Goal: Task Accomplishment & Management: Use online tool/utility

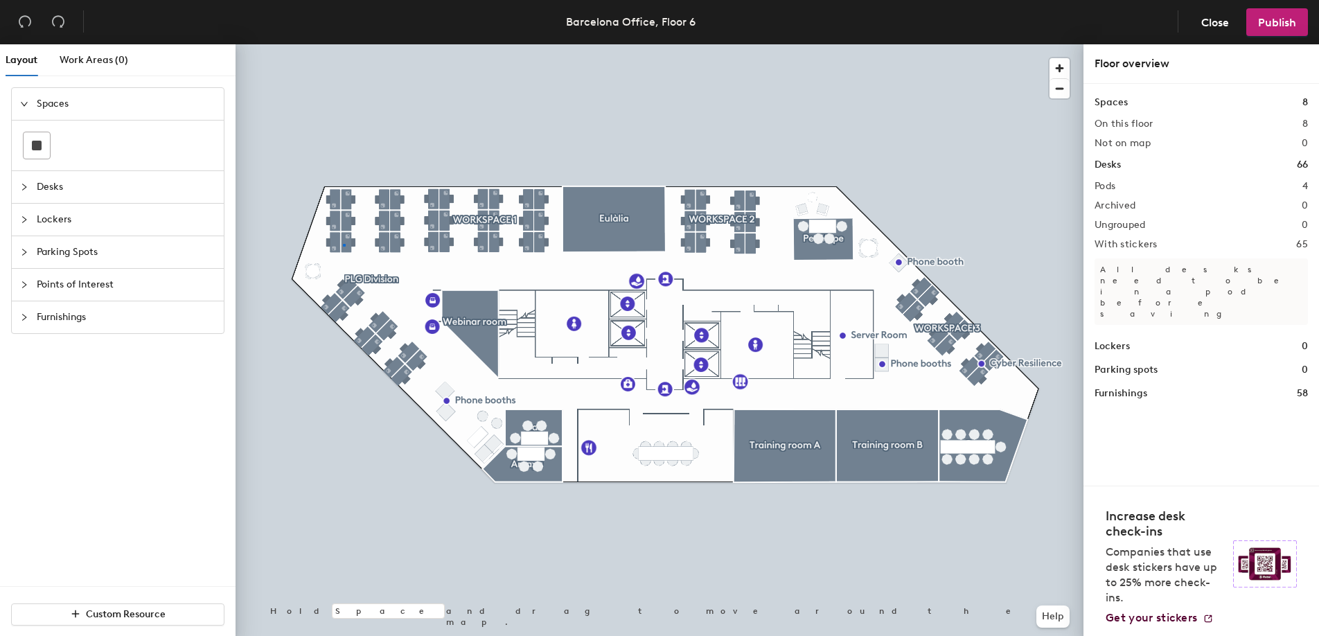
click at [343, 44] on div at bounding box center [659, 44] width 848 height 0
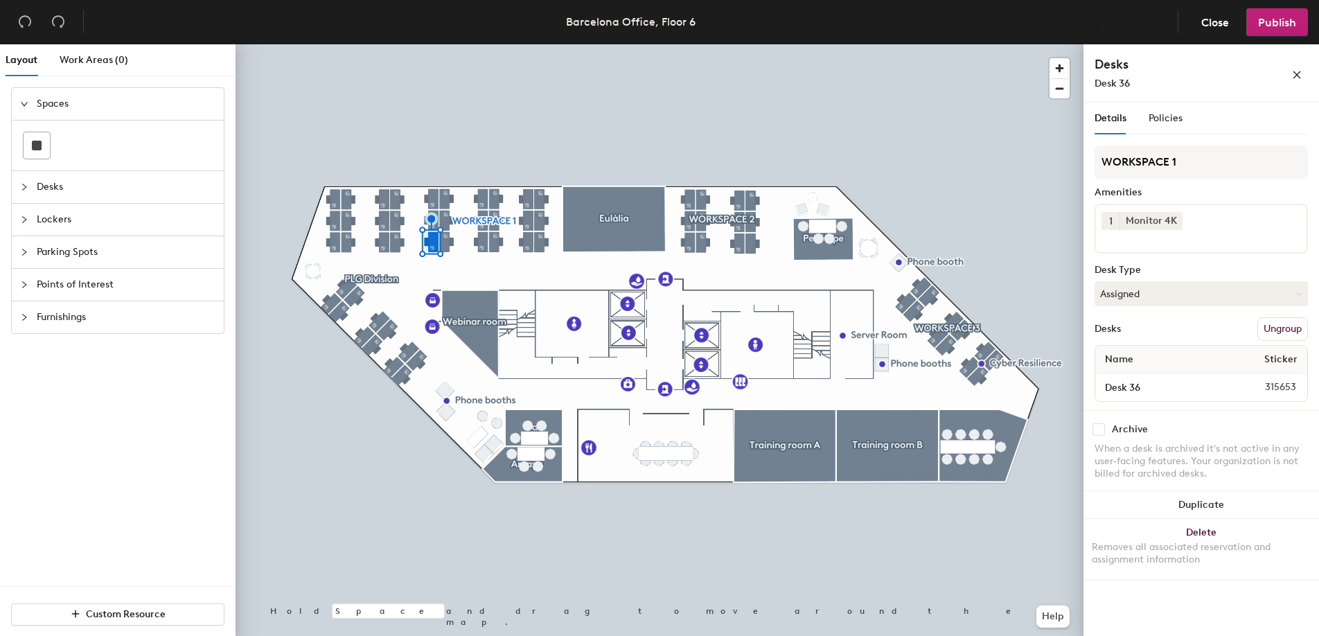
click at [479, 44] on div at bounding box center [659, 44] width 848 height 0
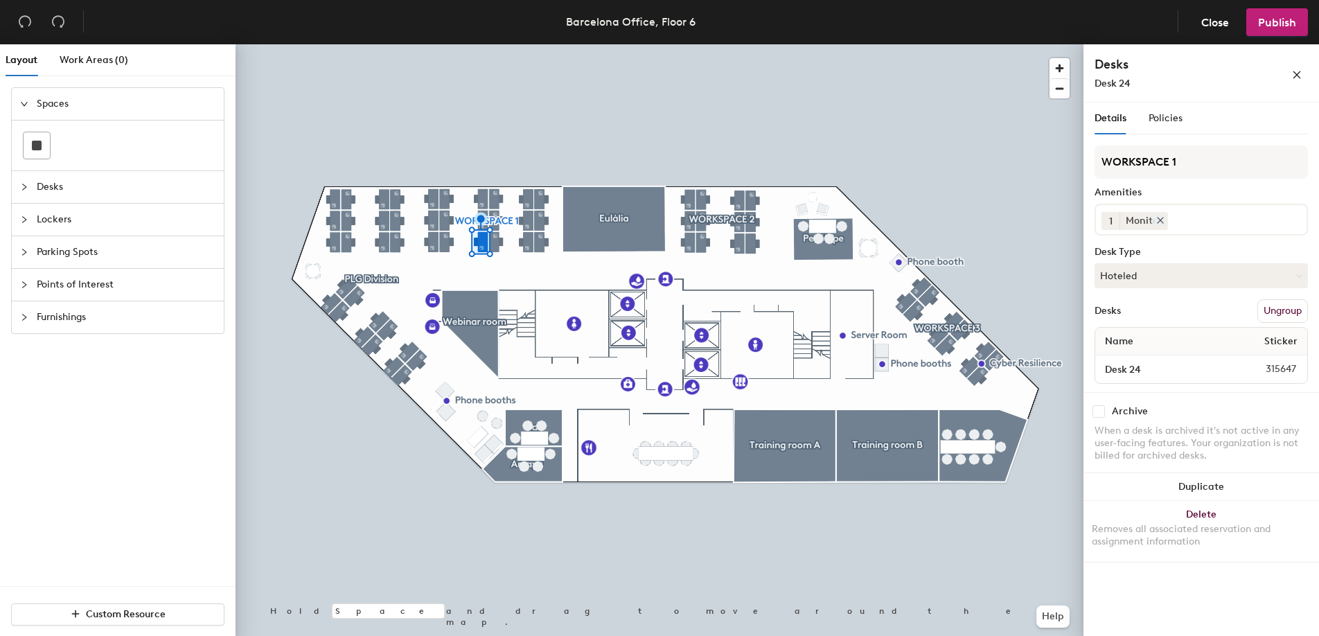
click at [1143, 220] on div "Monitor" at bounding box center [1143, 221] width 48 height 18
click at [1157, 220] on icon at bounding box center [1160, 220] width 10 height 10
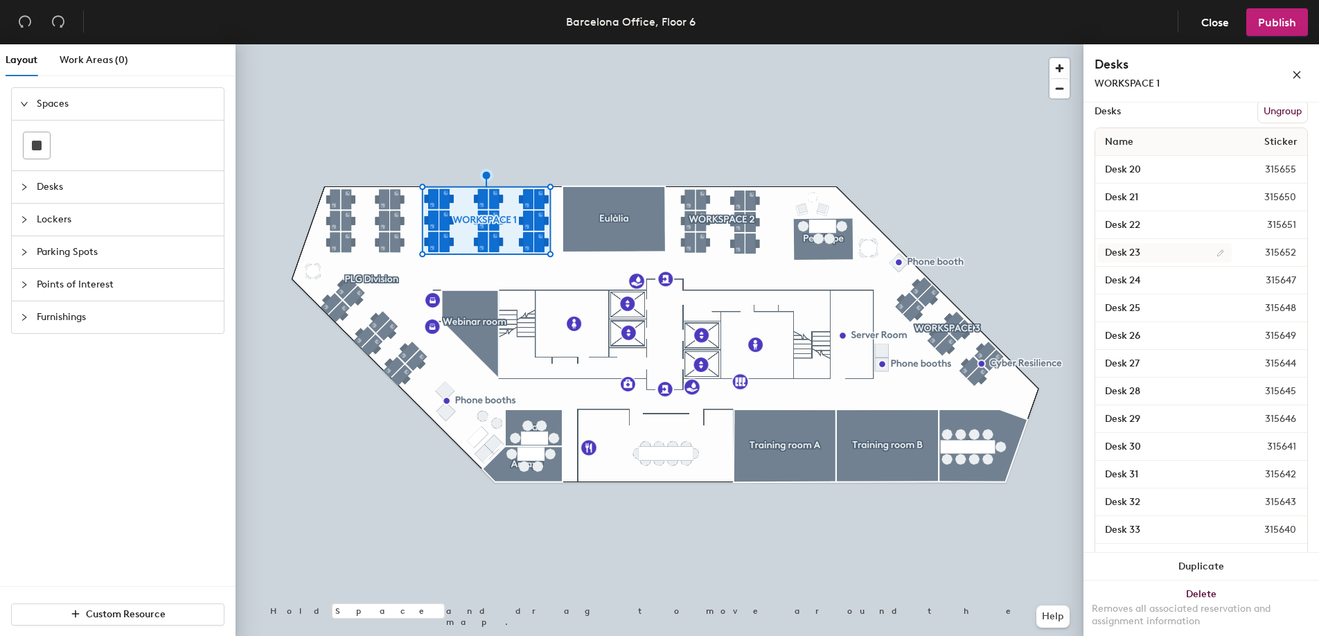
scroll to position [252, 0]
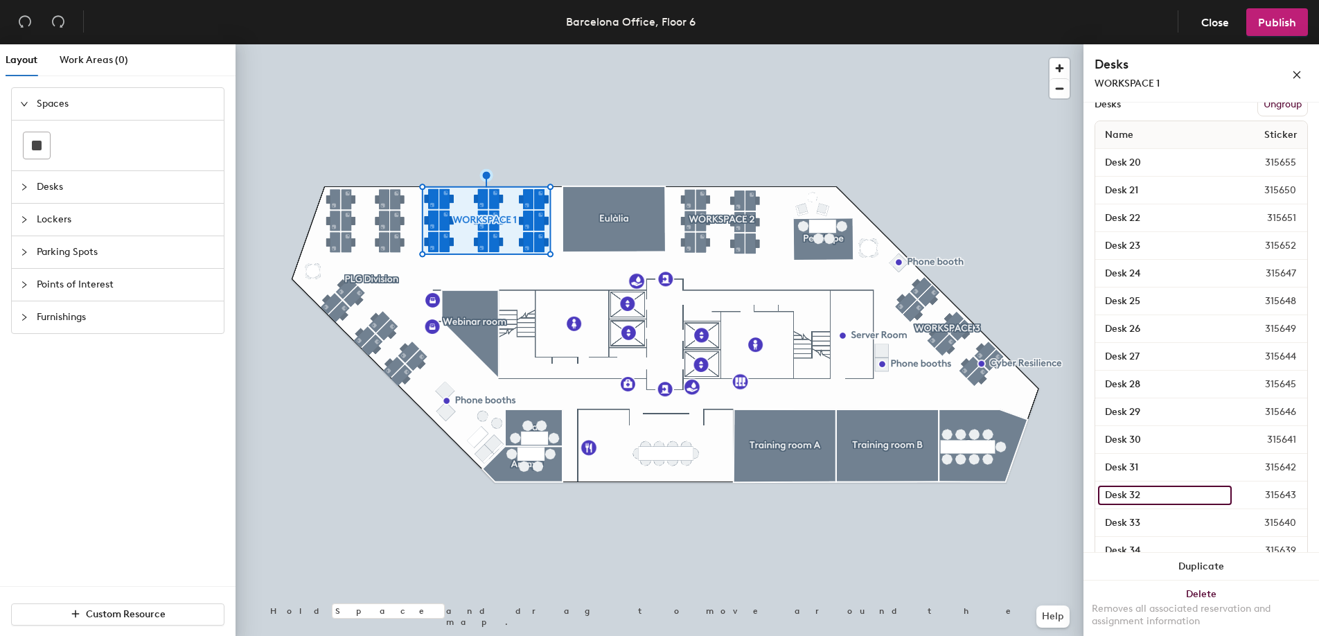
click at [1144, 494] on input "Desk 32" at bounding box center [1165, 494] width 134 height 19
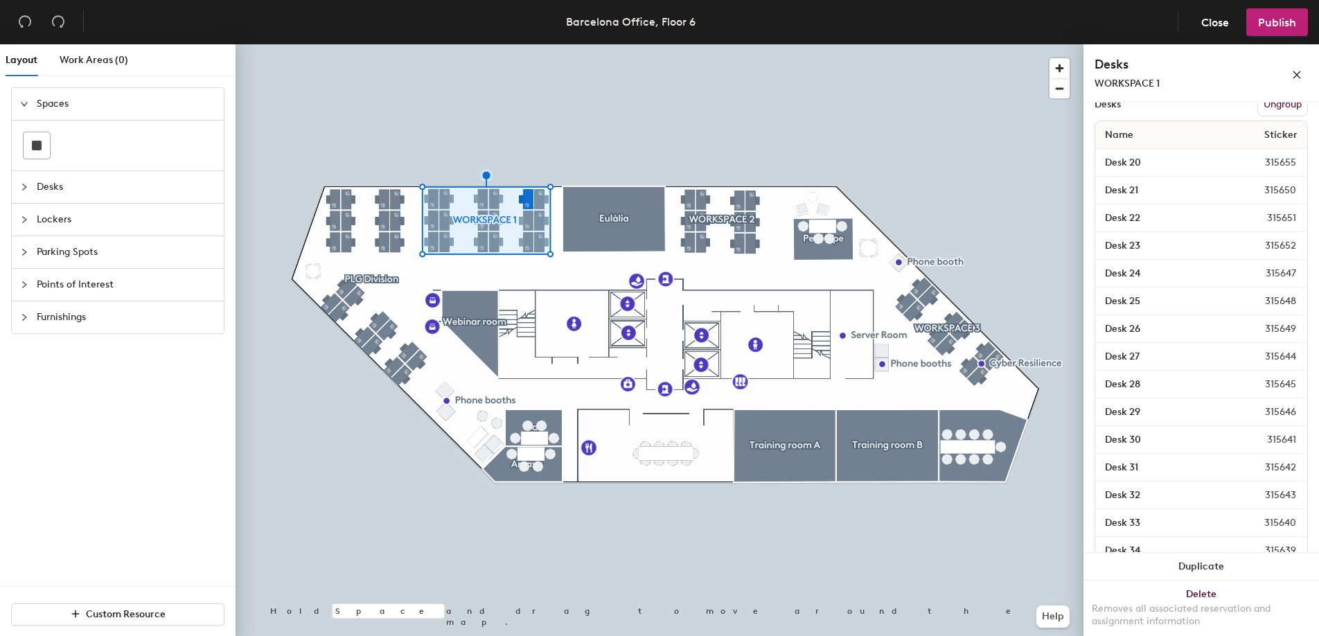
click at [555, 44] on div at bounding box center [659, 44] width 848 height 0
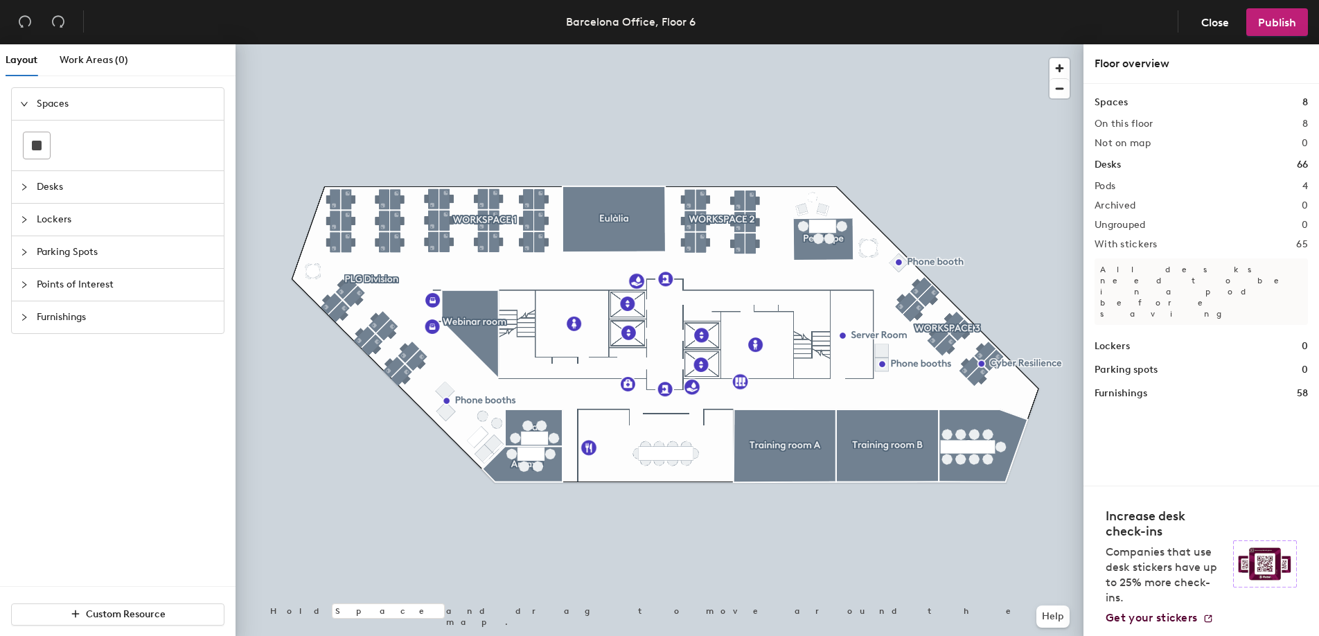
click at [529, 44] on div at bounding box center [659, 44] width 848 height 0
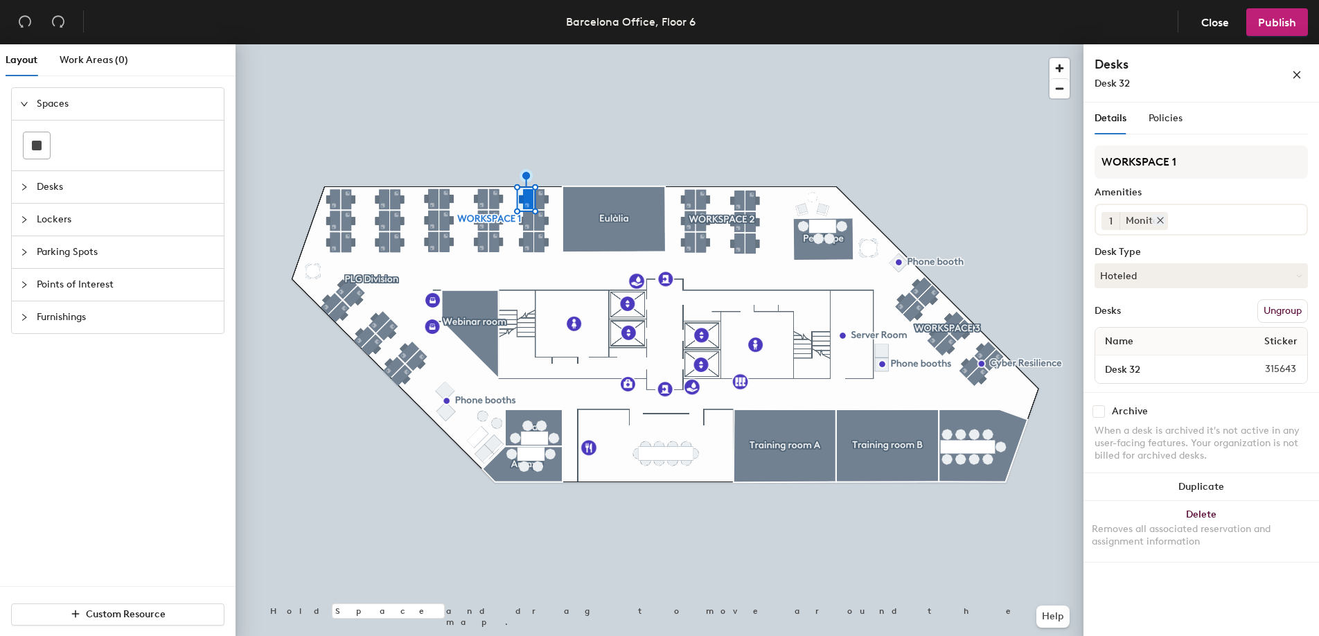
click at [1160, 217] on icon at bounding box center [1160, 220] width 10 height 10
click at [1159, 220] on icon at bounding box center [1160, 220] width 6 height 6
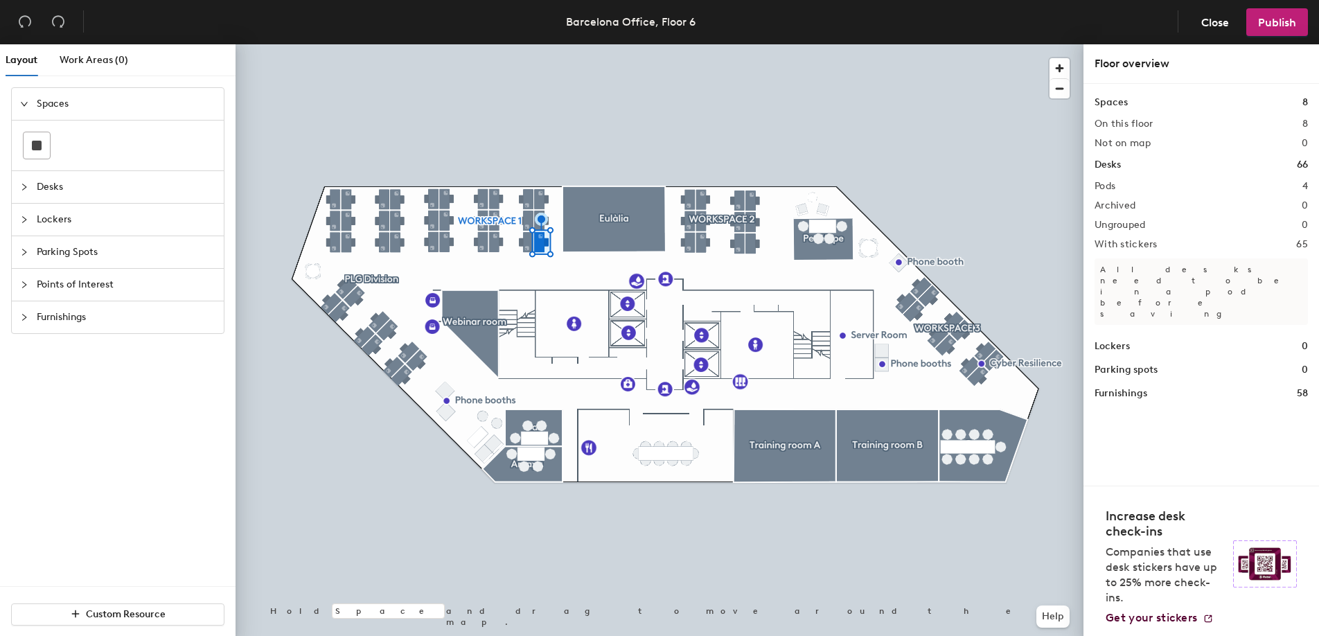
click at [539, 44] on div at bounding box center [659, 44] width 848 height 0
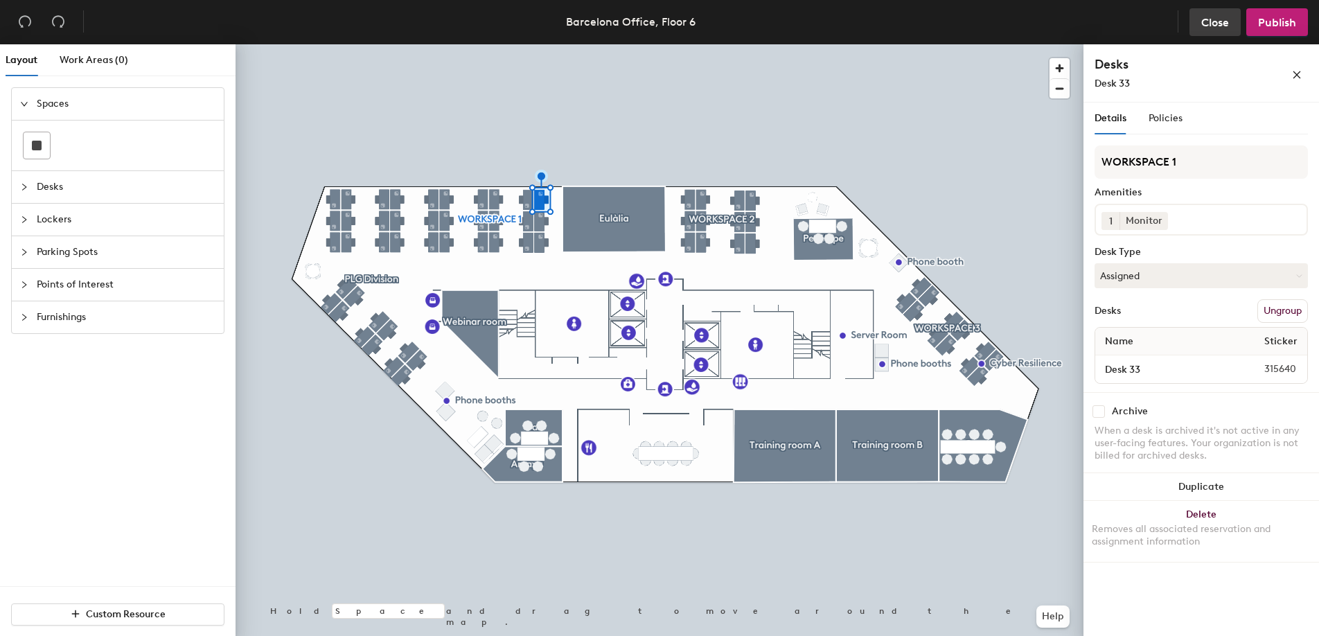
click at [1213, 22] on span "Close" at bounding box center [1215, 22] width 28 height 13
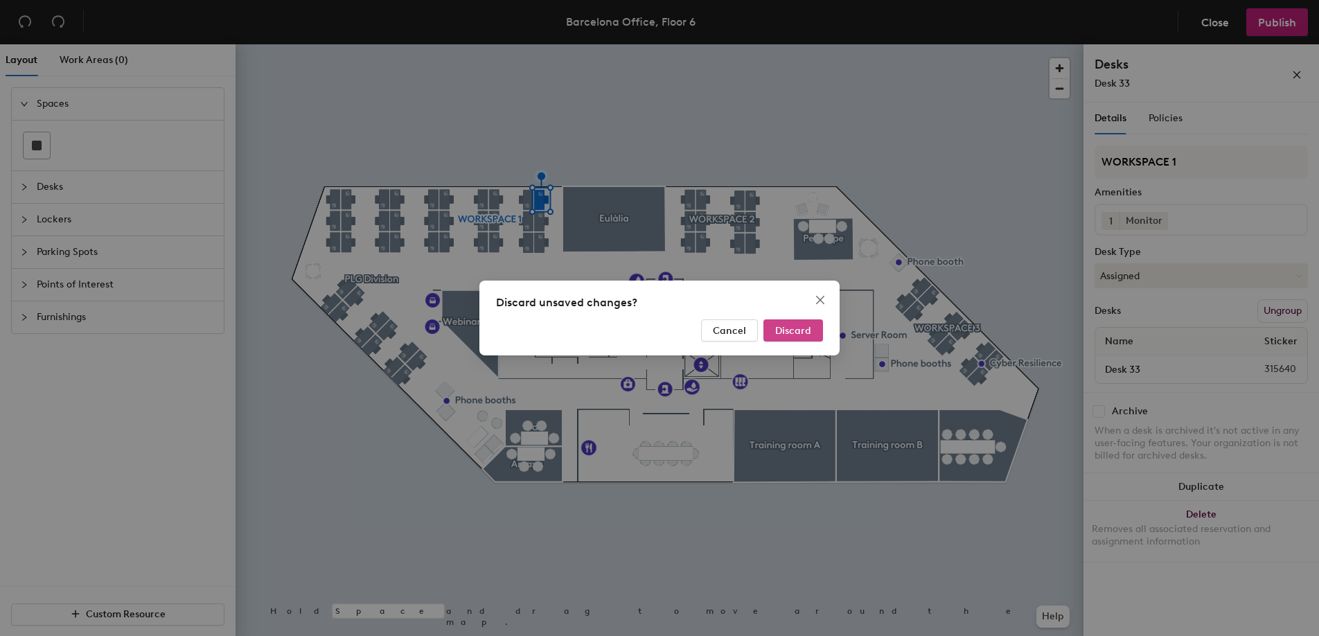
click at [788, 329] on span "Discard" at bounding box center [793, 331] width 36 height 12
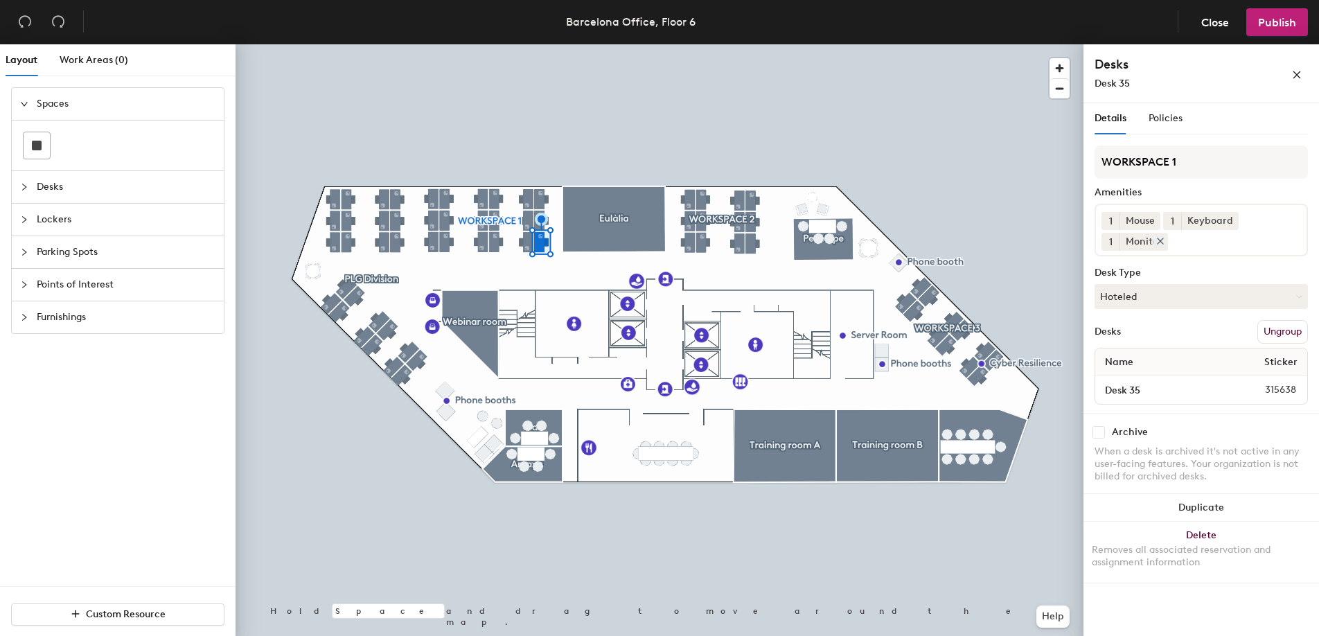
click at [1160, 242] on icon at bounding box center [1160, 241] width 10 height 10
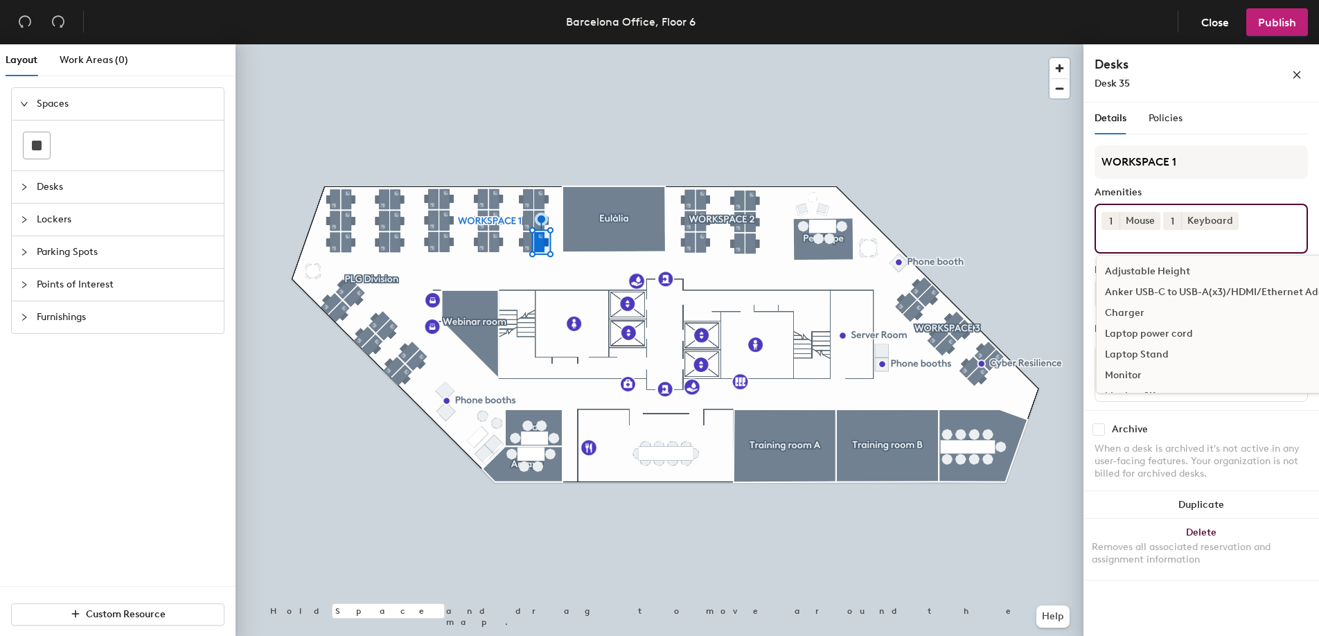
click at [1169, 242] on input at bounding box center [1163, 238] width 125 height 17
type input "moni"
click at [1145, 293] on div "Monitor 2K" at bounding box center [1200, 292] width 209 height 21
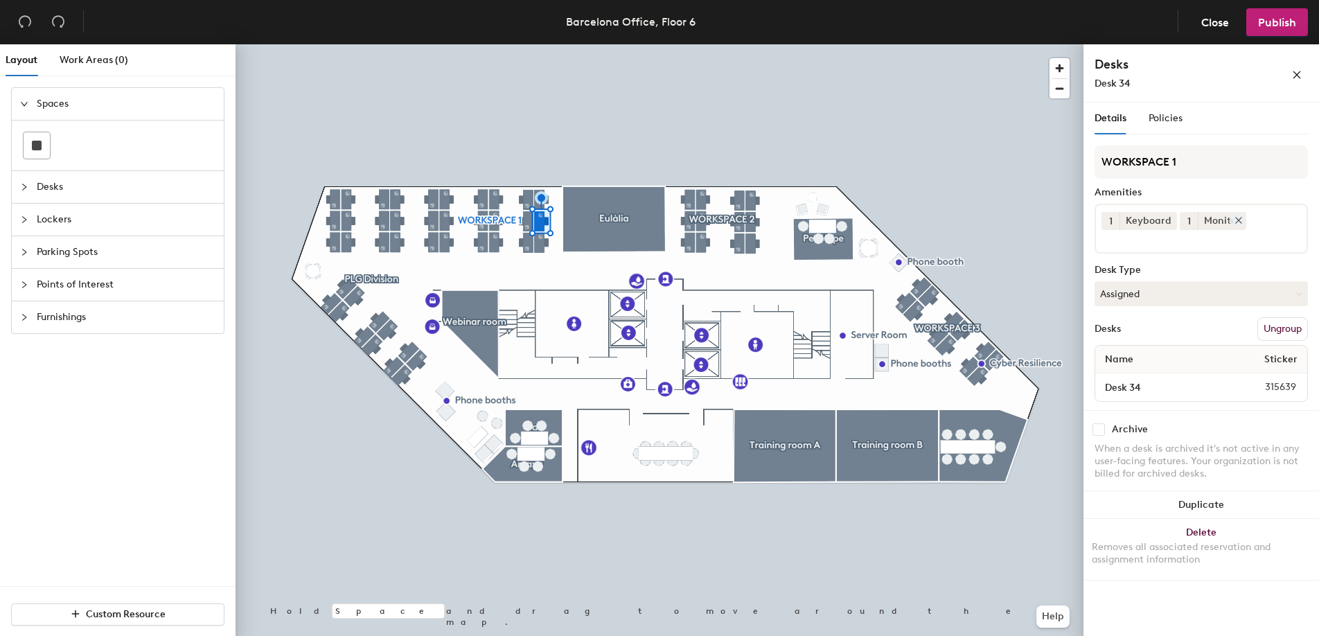
click at [1237, 222] on icon at bounding box center [1238, 220] width 6 height 6
click at [1217, 226] on div "1 Keyboard" at bounding box center [1200, 229] width 213 height 50
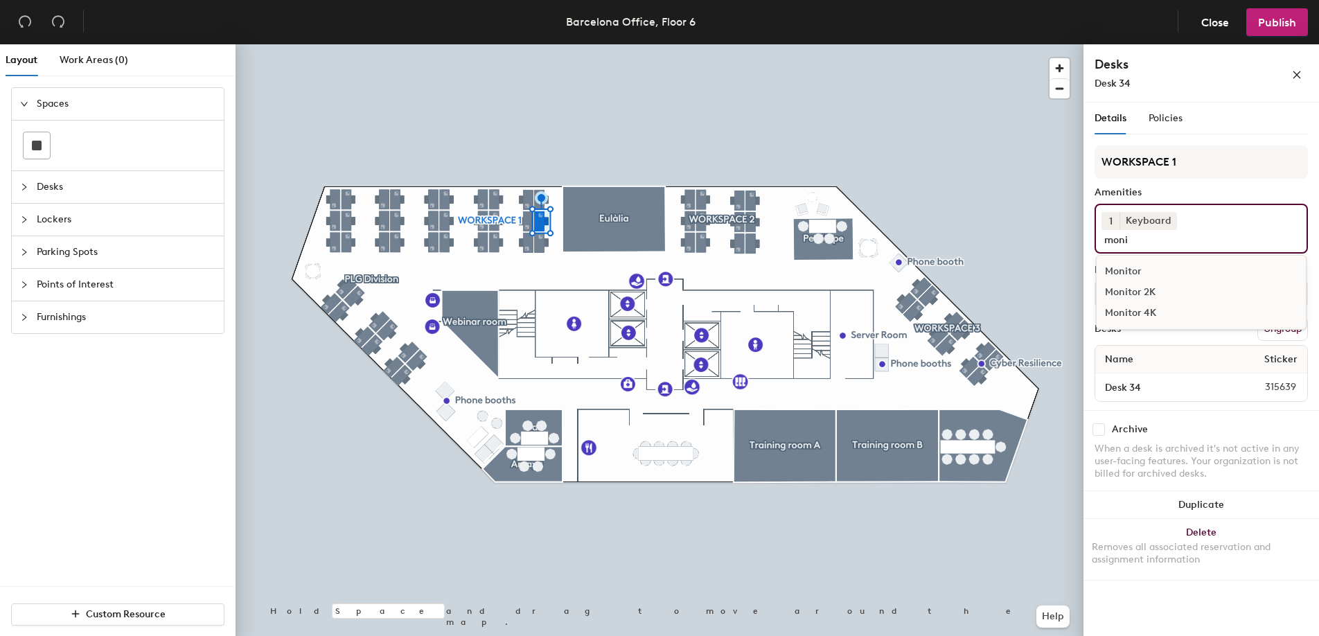
type input "moni"
click at [1170, 282] on div "Monitor 2K" at bounding box center [1200, 292] width 209 height 21
click at [344, 44] on div at bounding box center [659, 44] width 848 height 0
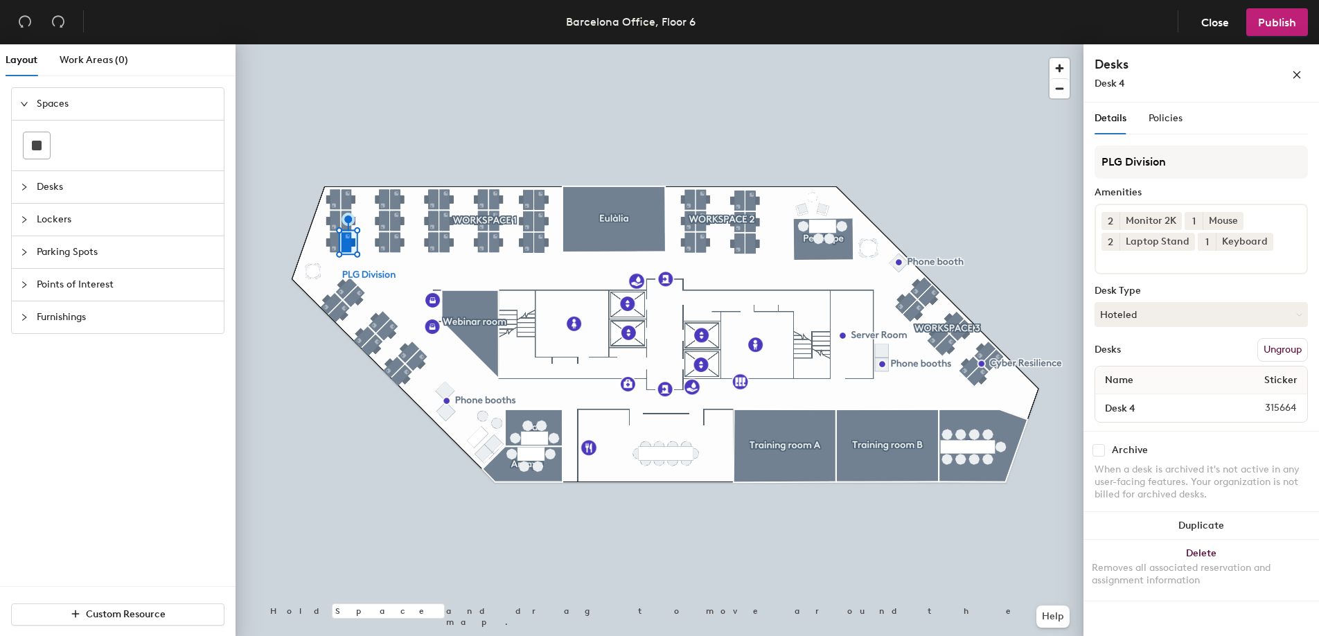
click at [416, 44] on div at bounding box center [659, 44] width 848 height 0
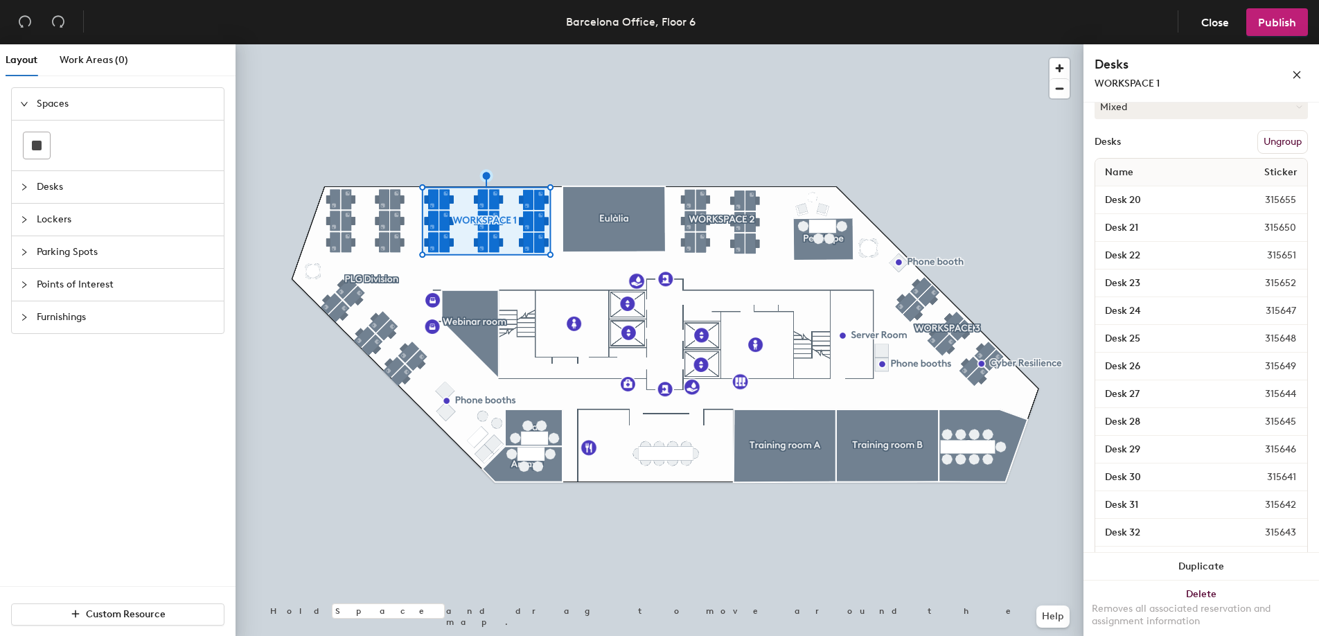
scroll to position [367, 0]
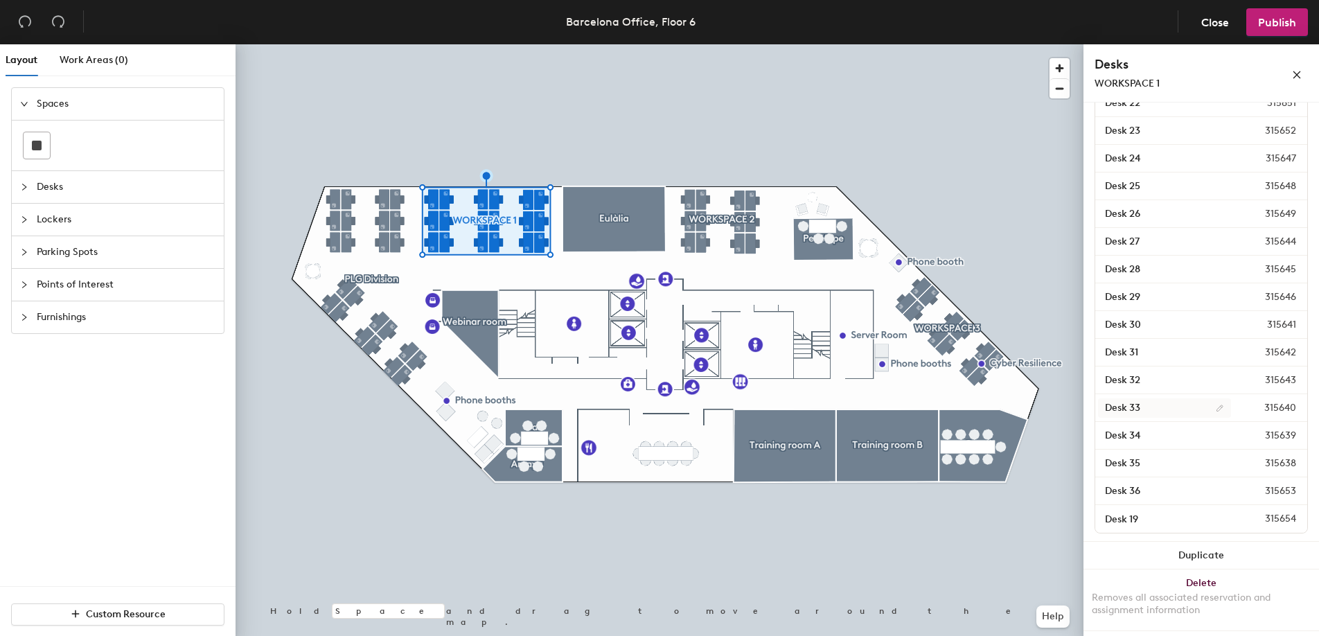
click at [353, 44] on div at bounding box center [659, 44] width 848 height 0
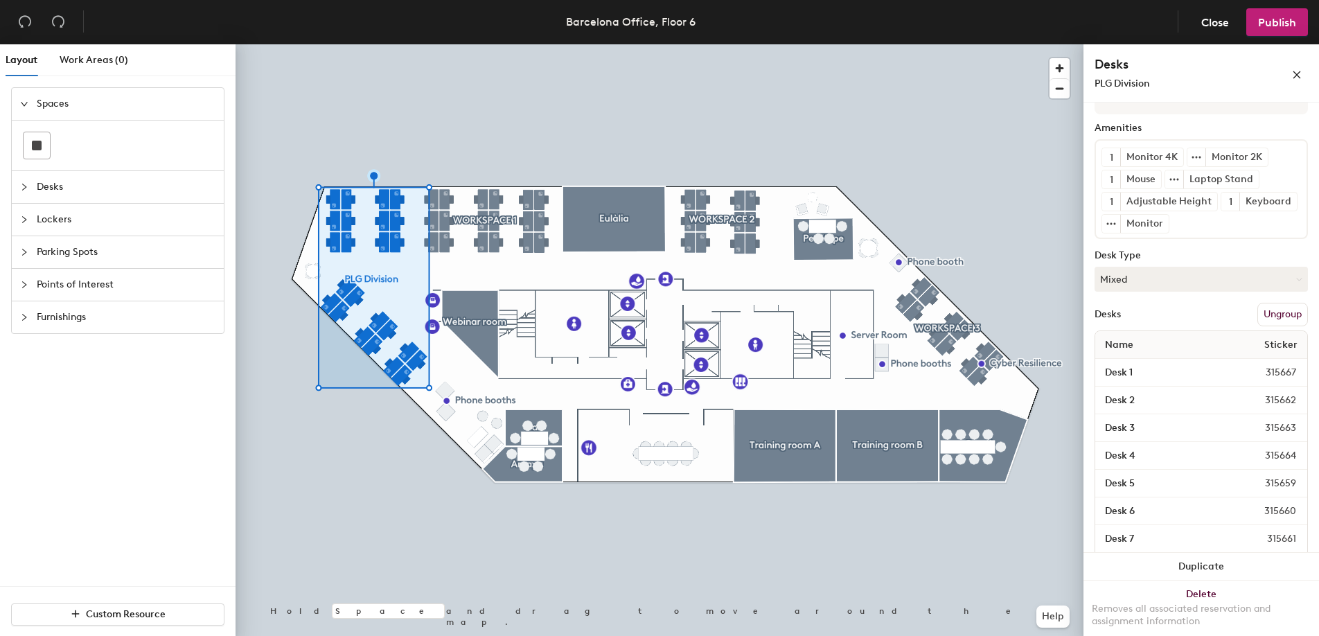
scroll to position [341, 0]
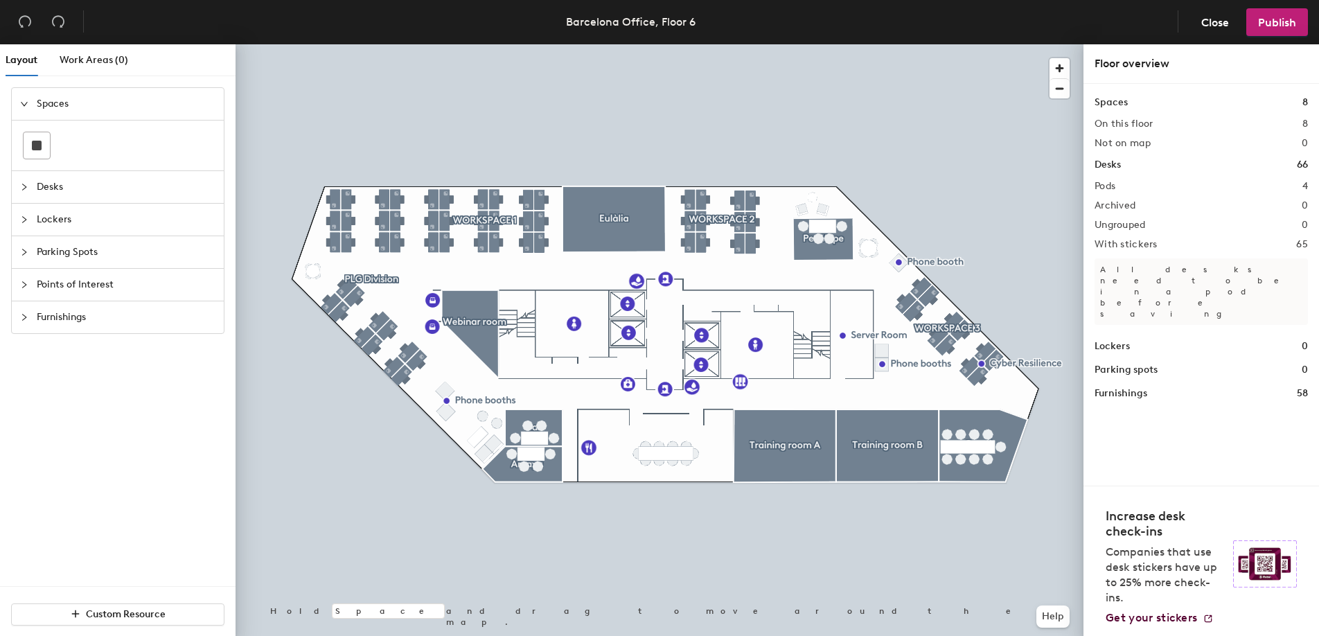
click at [945, 44] on div at bounding box center [659, 44] width 848 height 0
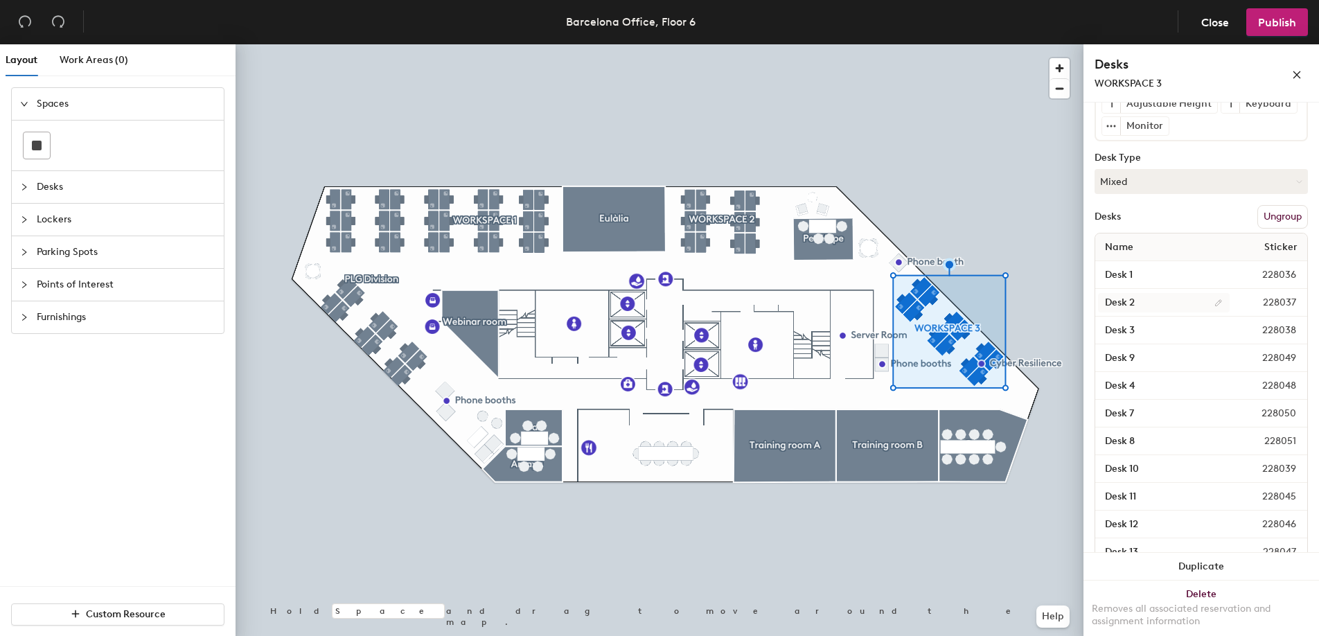
scroll to position [223, 0]
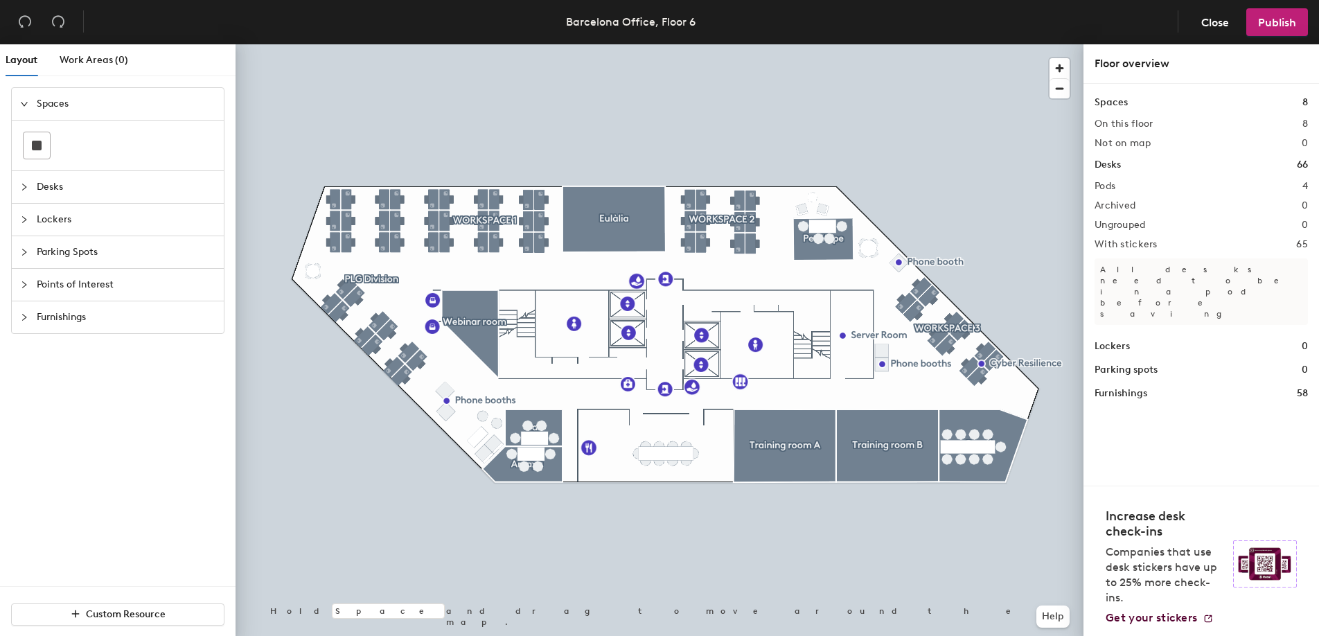
click at [724, 44] on div at bounding box center [659, 44] width 848 height 0
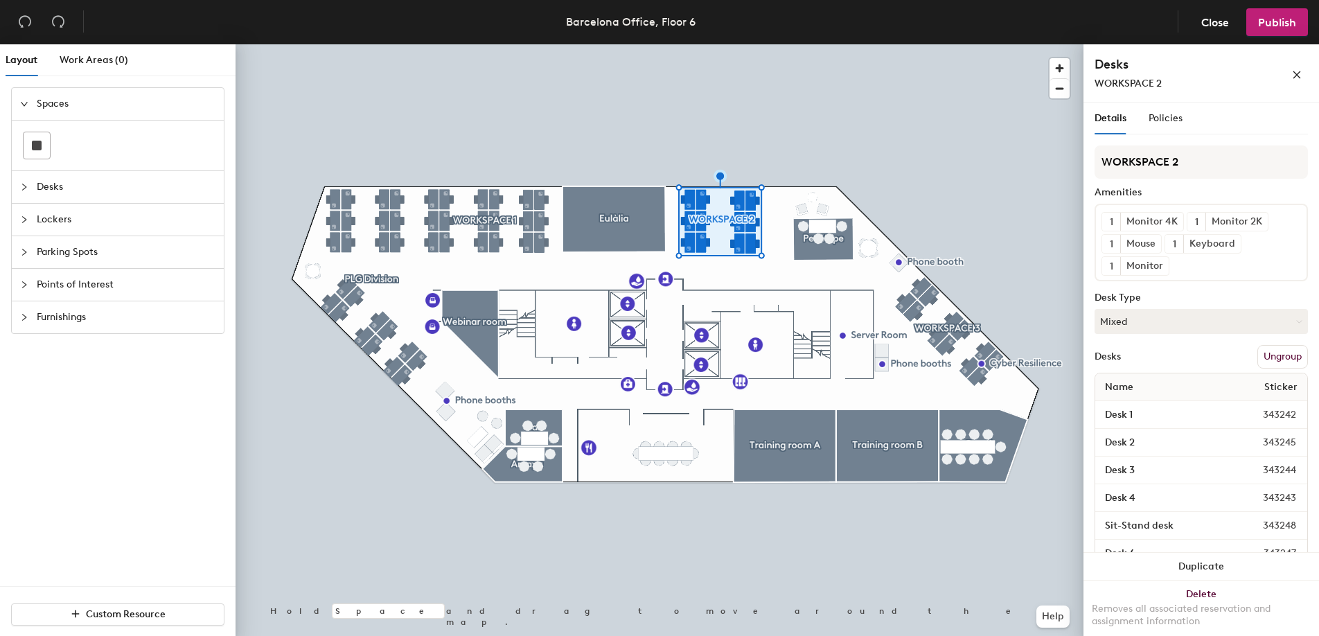
scroll to position [201, 0]
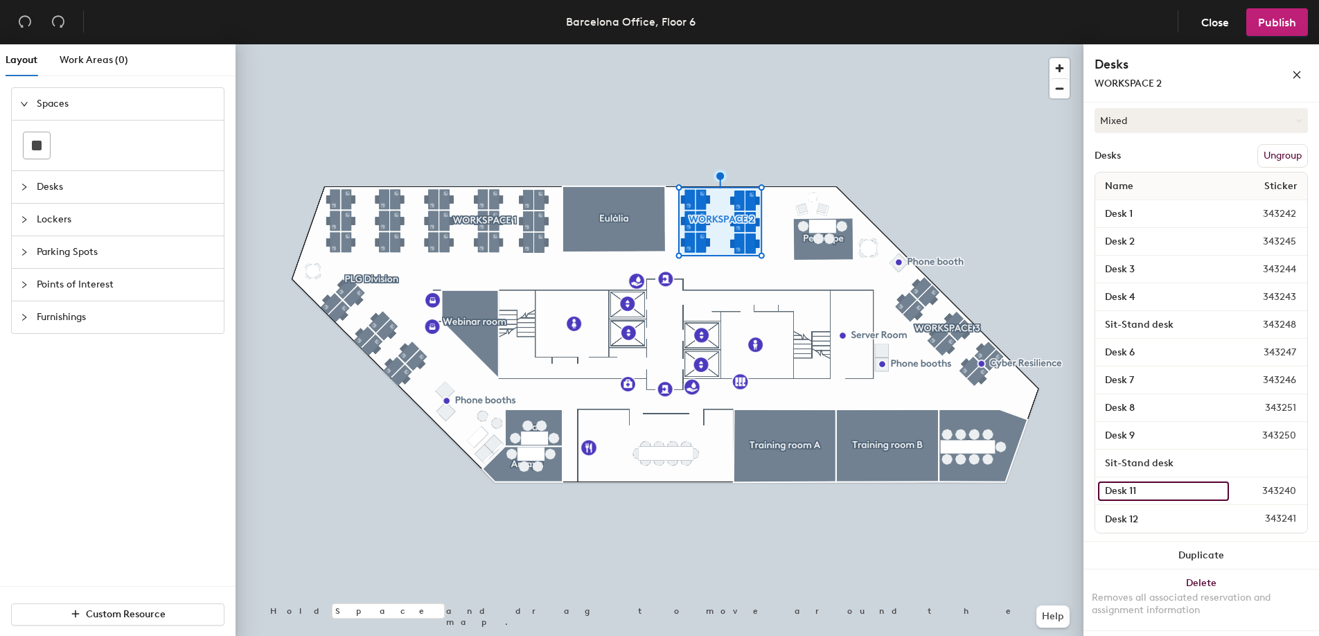
click at [1152, 491] on input "Desk 11" at bounding box center [1163, 490] width 131 height 19
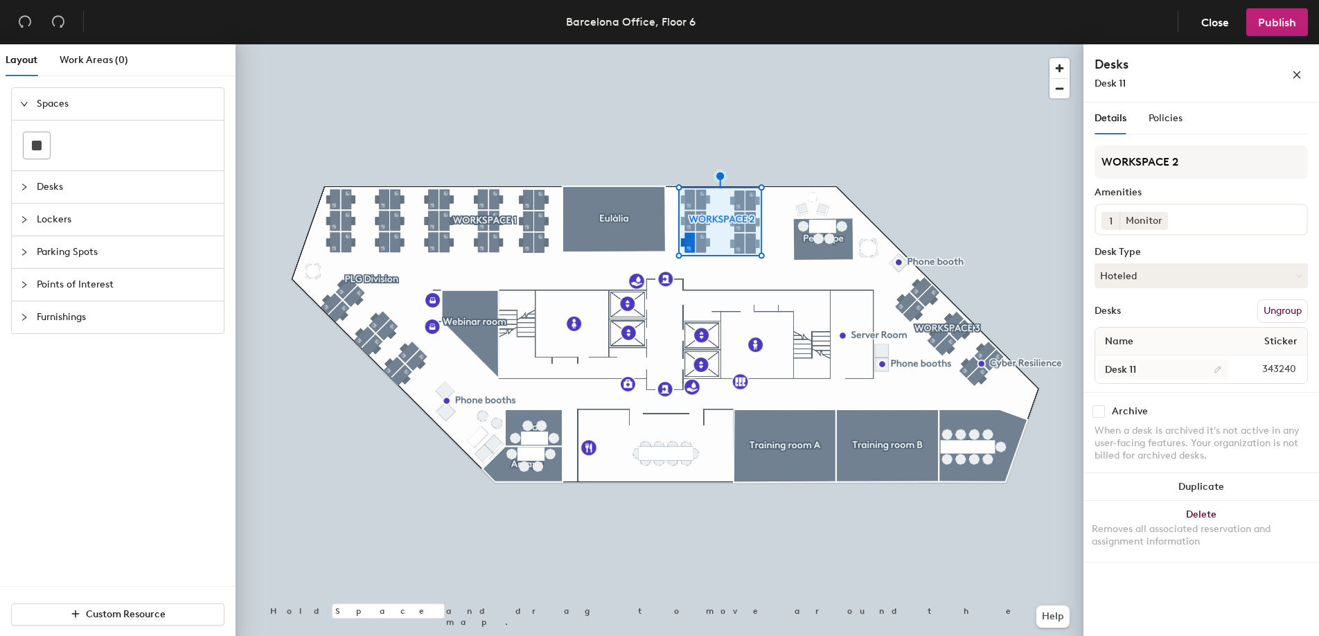
scroll to position [0, 0]
click at [1161, 221] on icon at bounding box center [1160, 220] width 10 height 10
click at [1168, 219] on input at bounding box center [1163, 217] width 125 height 17
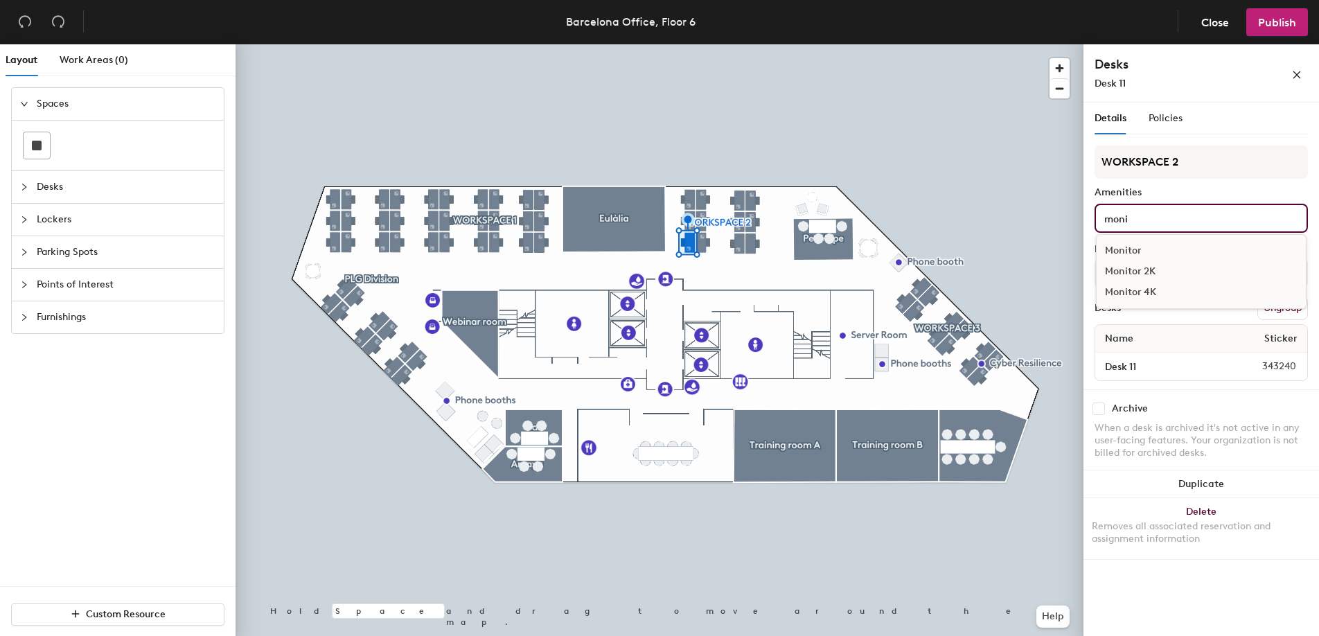
type input "moni"
click at [1140, 269] on div "Monitor 2K" at bounding box center [1200, 271] width 209 height 21
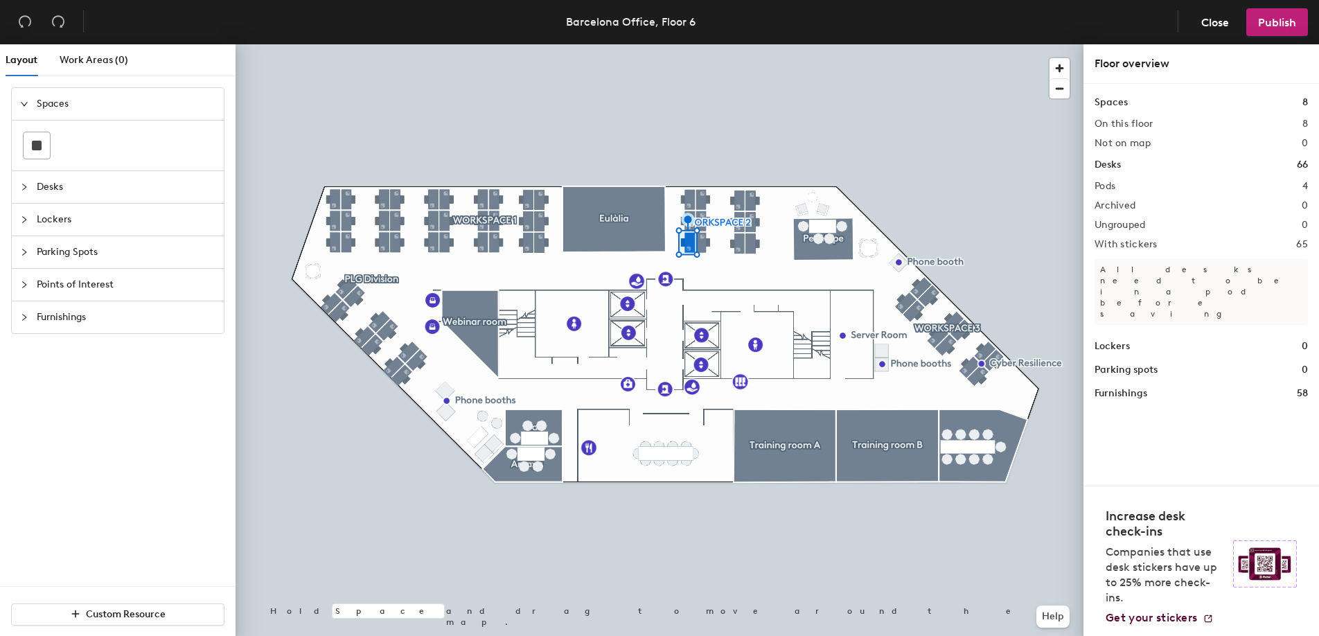
click at [686, 44] on div at bounding box center [659, 44] width 848 height 0
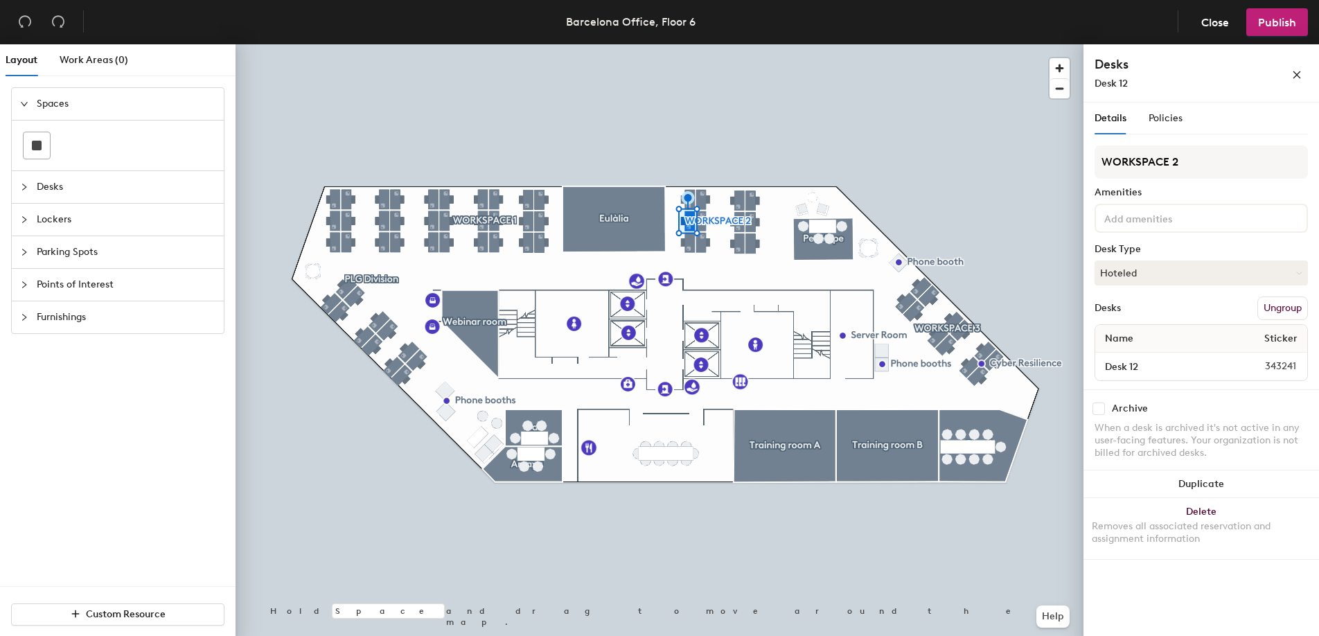
click at [1179, 228] on div at bounding box center [1200, 218] width 213 height 29
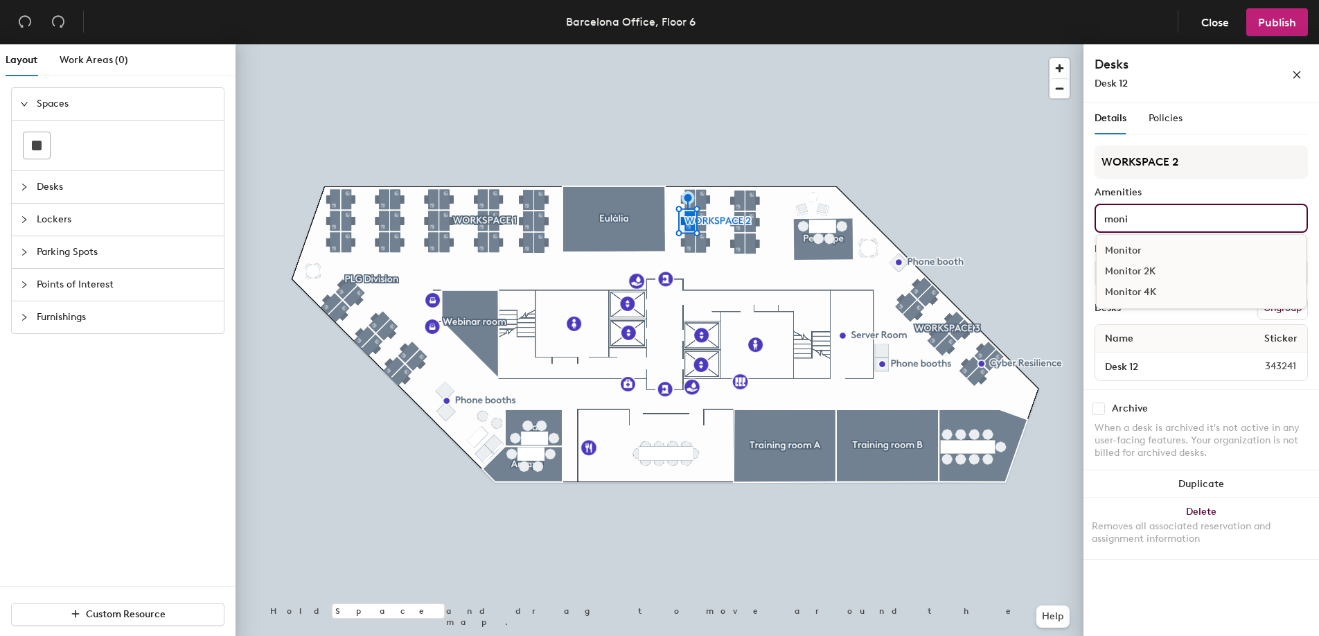
type input "moni"
click at [1150, 267] on div "Monitor 2K" at bounding box center [1200, 271] width 209 height 21
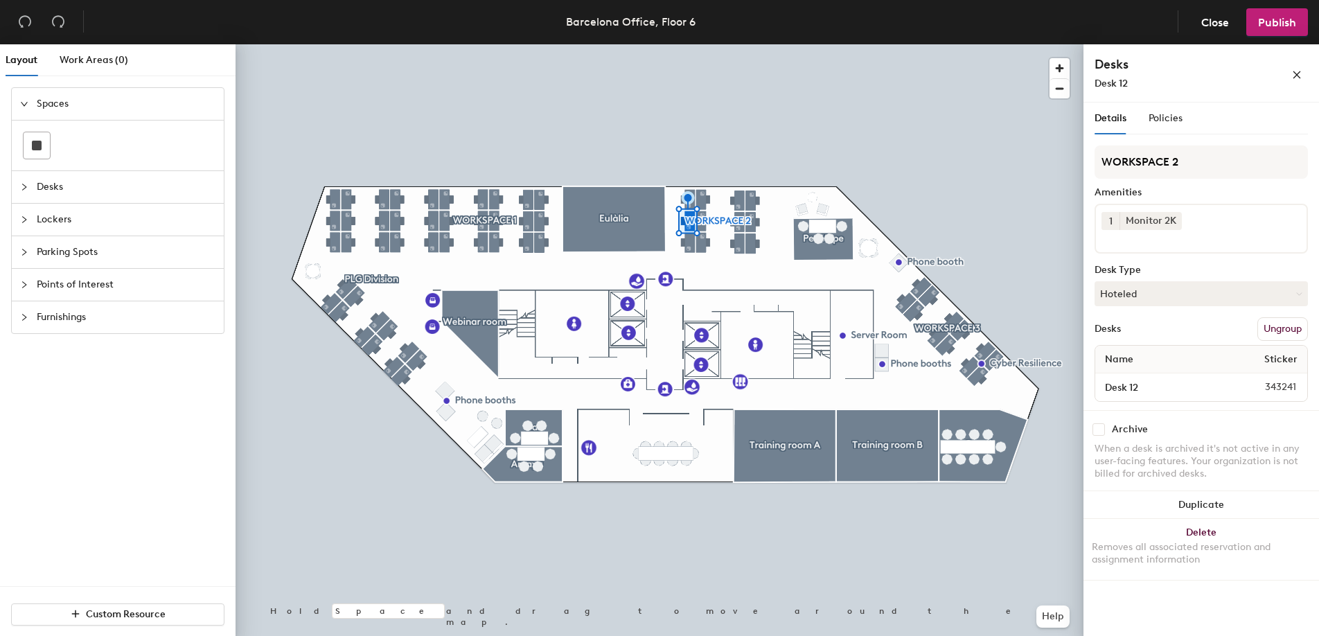
click at [1203, 190] on div "Amenities" at bounding box center [1200, 192] width 213 height 11
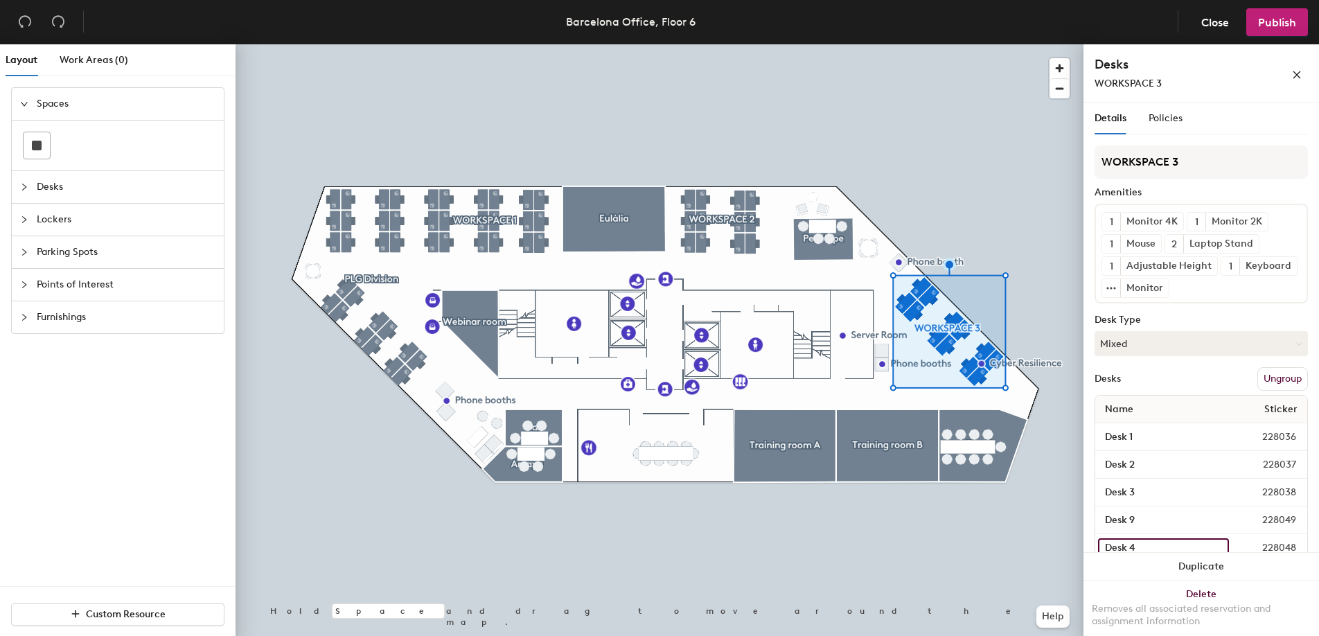
click at [1121, 542] on input "Desk 4" at bounding box center [1163, 547] width 131 height 19
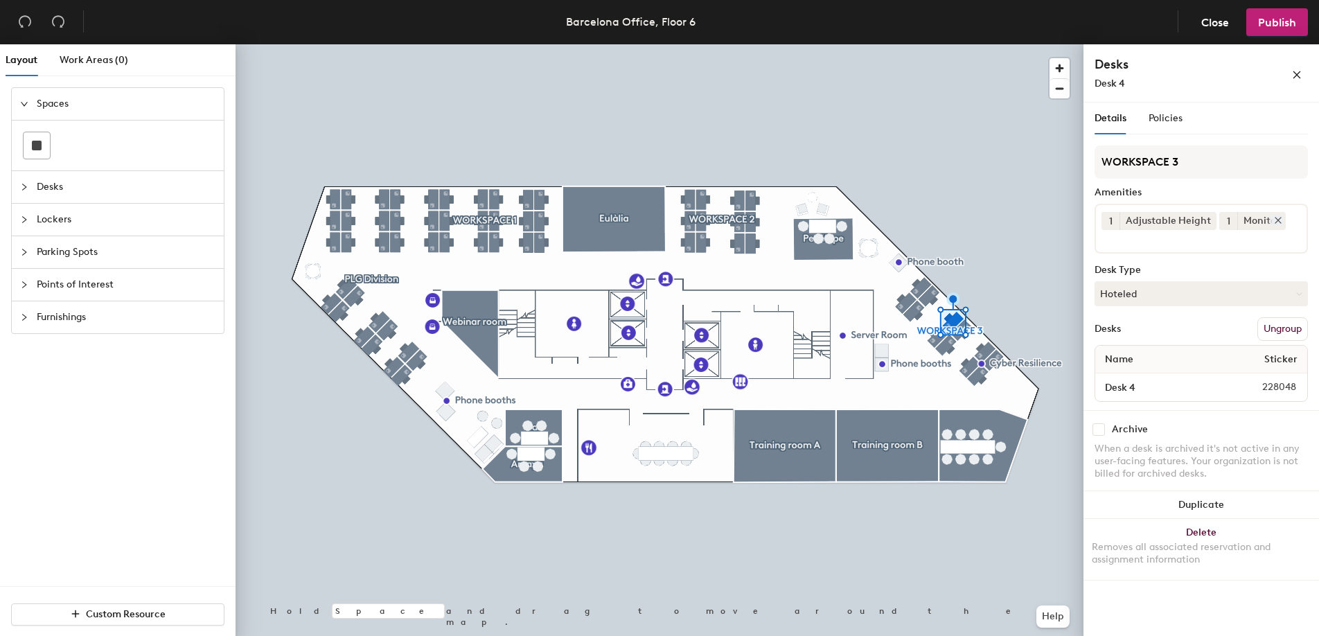
click at [1276, 220] on icon at bounding box center [1278, 220] width 6 height 6
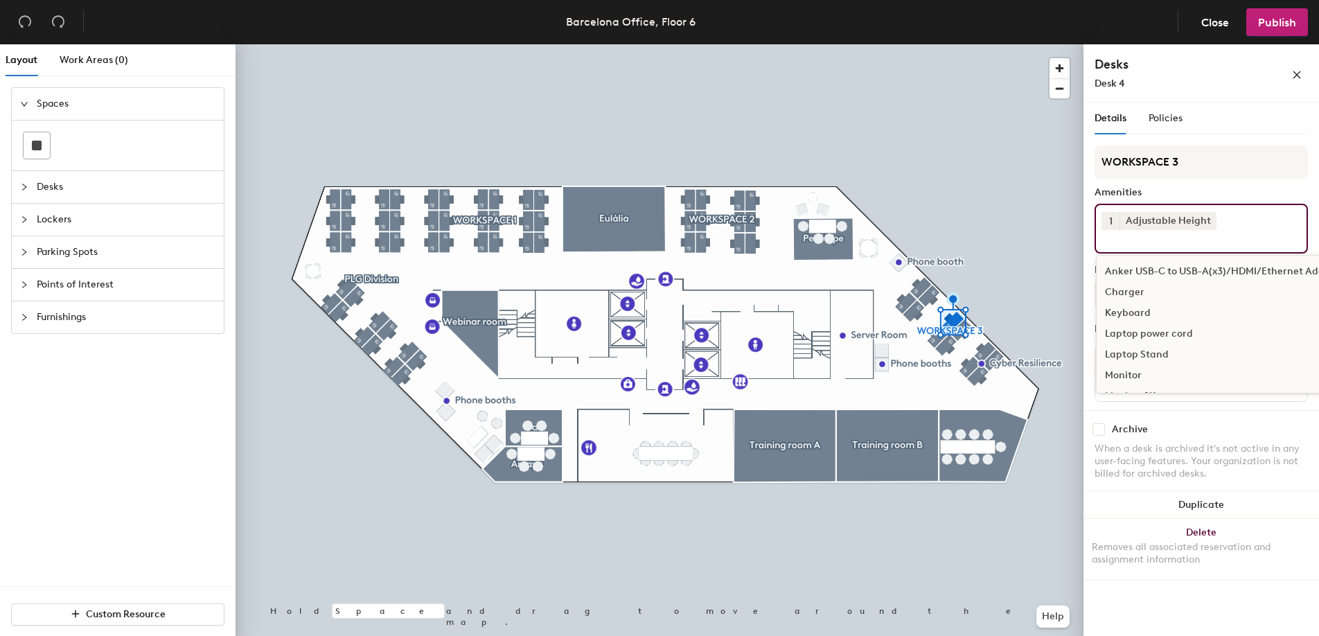
click at [1276, 220] on div "1 Adjustable Height Anker USB-C to USB-A(x3)/HDMI/Ethernet Adapter Charger Keyb…" at bounding box center [1200, 229] width 213 height 50
type input "moni"
click at [1134, 287] on div "Monitor 2K" at bounding box center [1200, 292] width 209 height 21
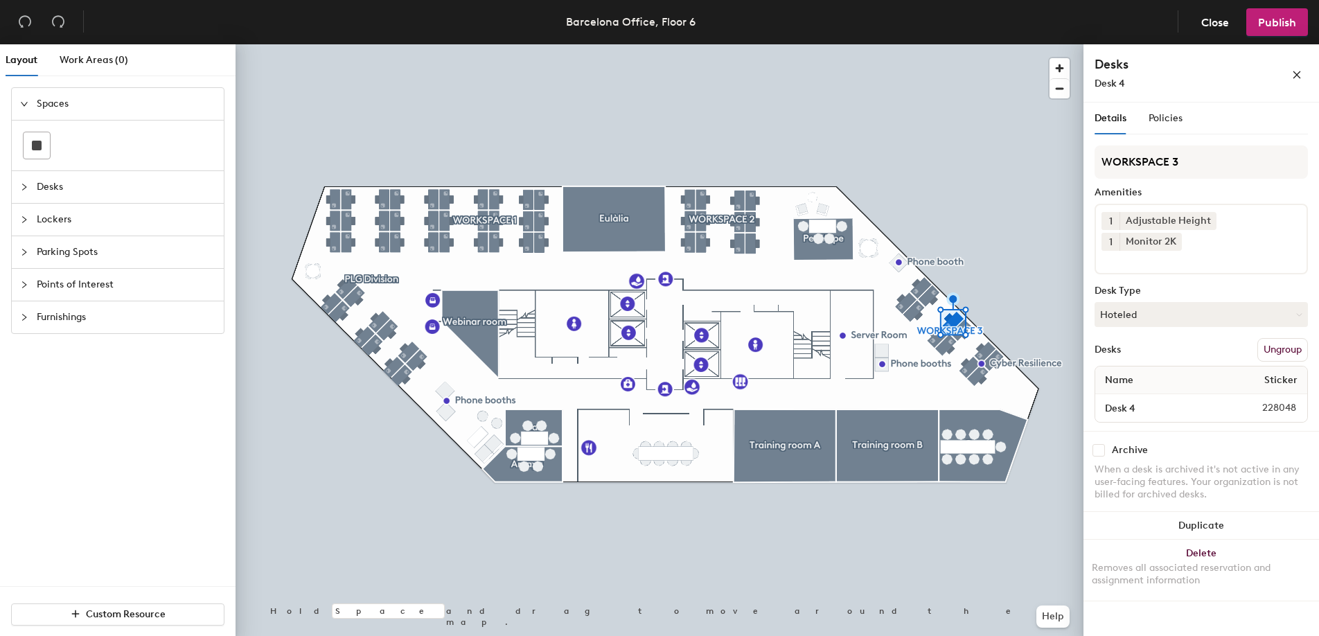
click at [1195, 193] on div "Amenities" at bounding box center [1200, 192] width 213 height 11
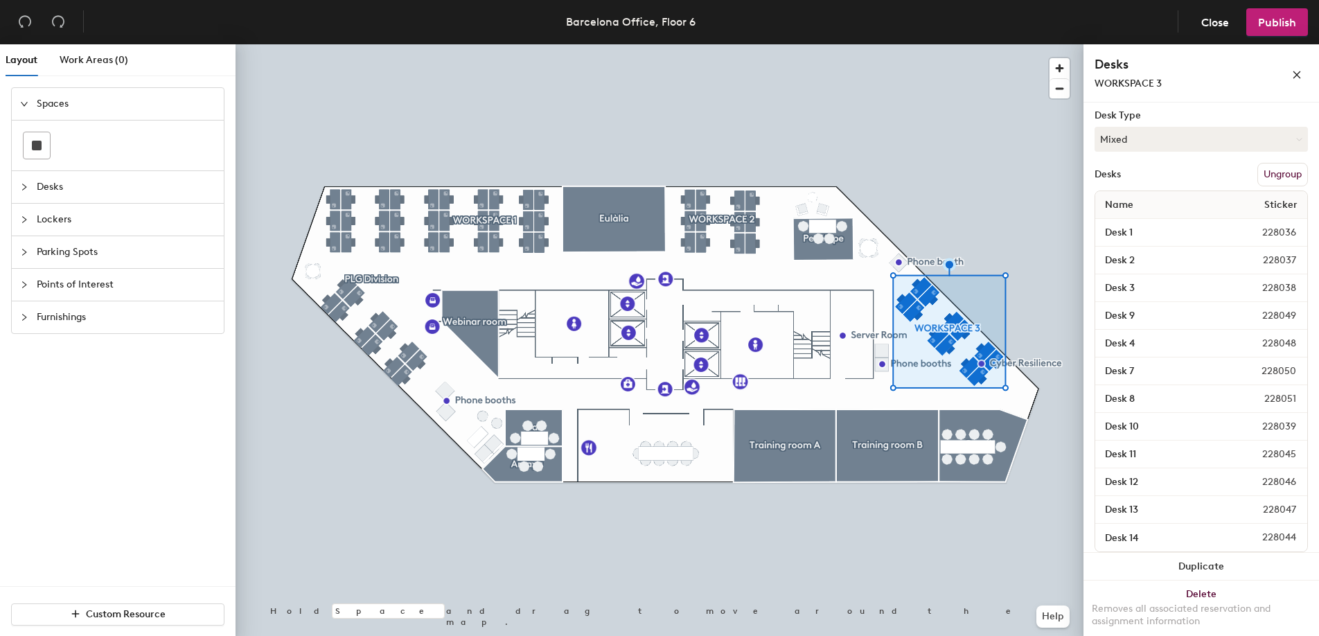
scroll to position [207, 0]
click at [1134, 399] on input "Desk 8" at bounding box center [1164, 395] width 133 height 19
click at [1035, 44] on div at bounding box center [659, 44] width 848 height 0
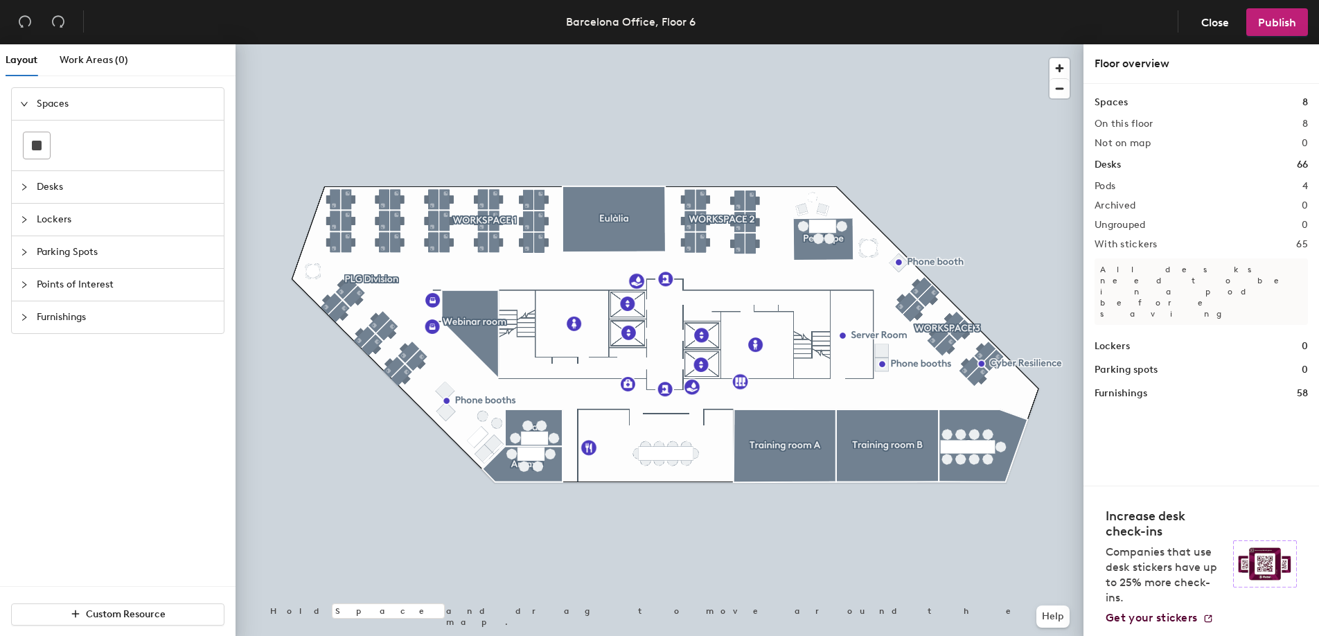
click at [944, 44] on div at bounding box center [659, 44] width 848 height 0
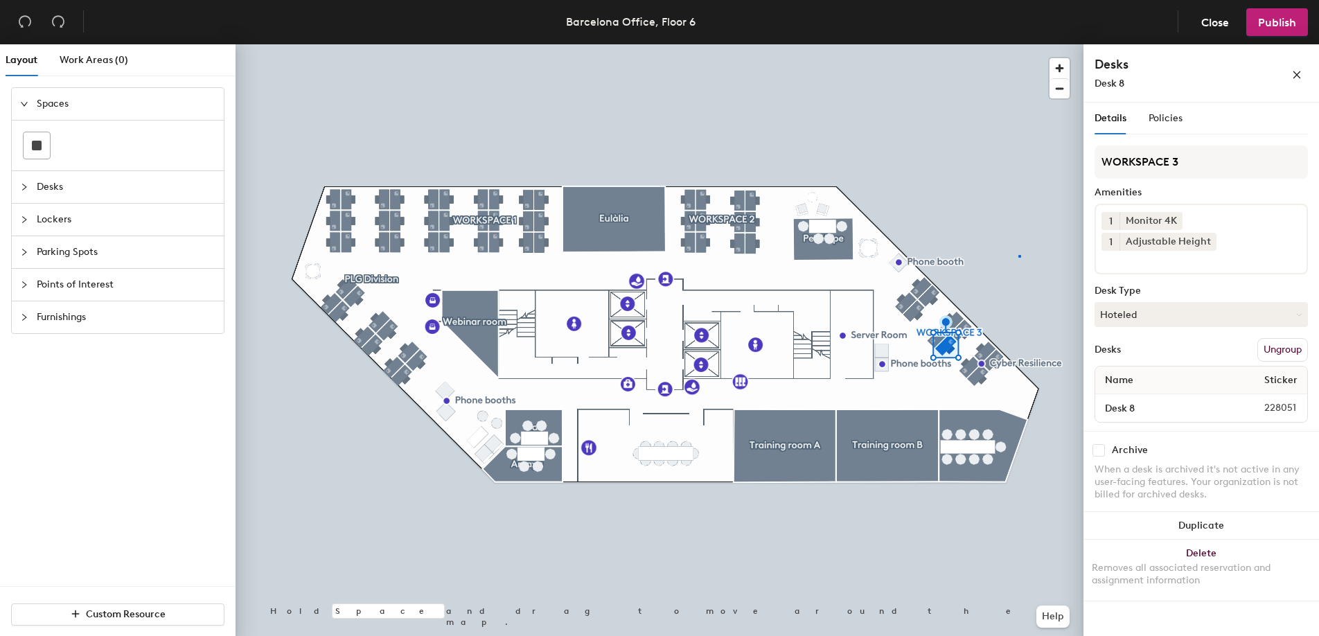
click at [1018, 44] on div at bounding box center [659, 44] width 848 height 0
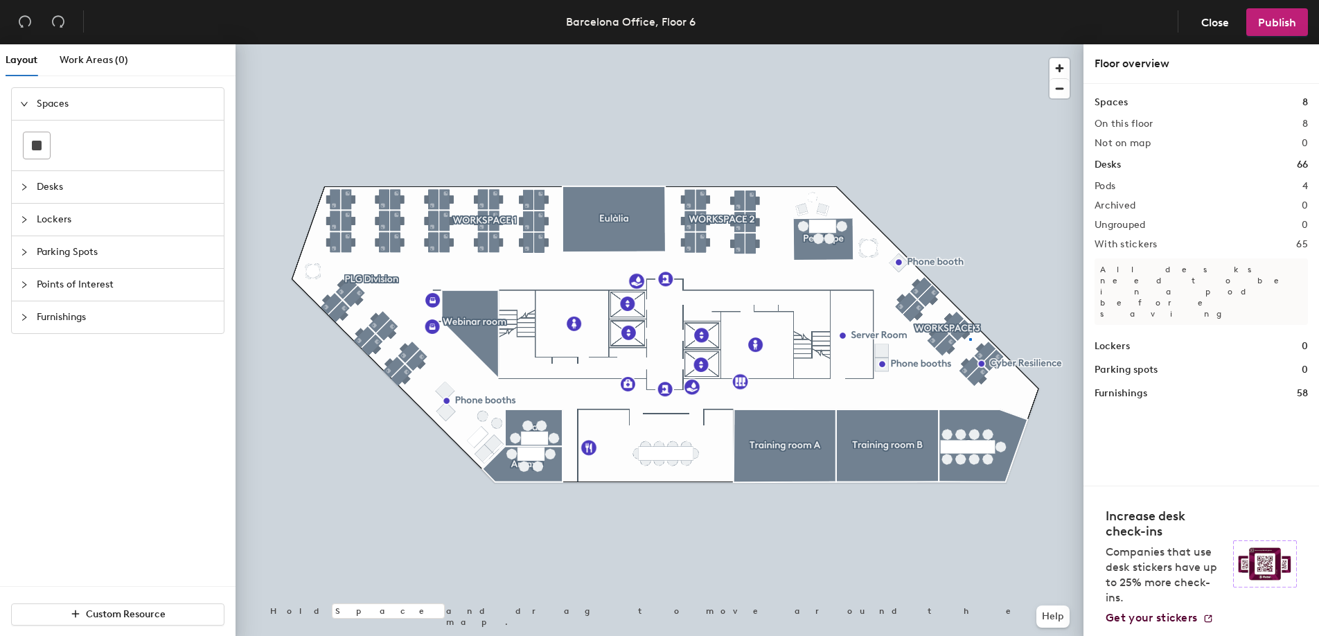
click at [969, 44] on div at bounding box center [659, 44] width 848 height 0
click at [965, 44] on div at bounding box center [659, 44] width 848 height 0
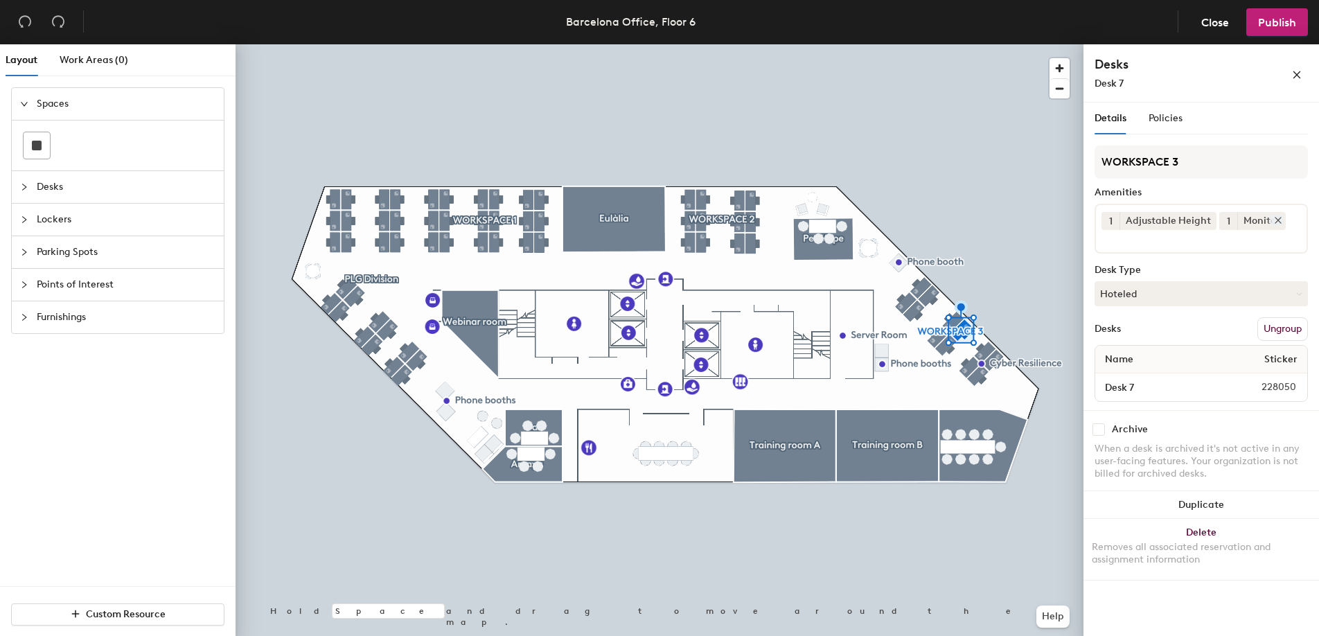
click at [1276, 220] on icon at bounding box center [1278, 220] width 6 height 6
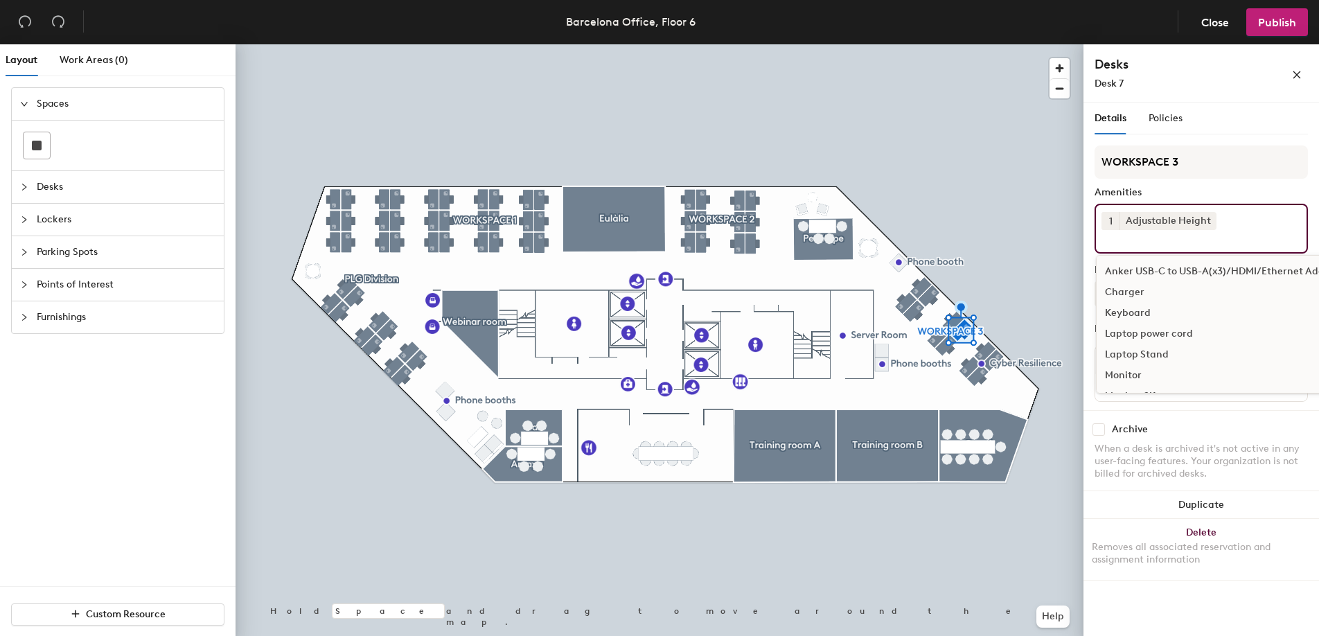
click at [1265, 226] on div "1 Adjustable Height Anker USB-C to USB-A(x3)/HDMI/Ethernet Adapter Charger Keyb…" at bounding box center [1200, 229] width 213 height 50
type input "moni"
click at [1146, 292] on div "Monitor 2K" at bounding box center [1200, 292] width 209 height 21
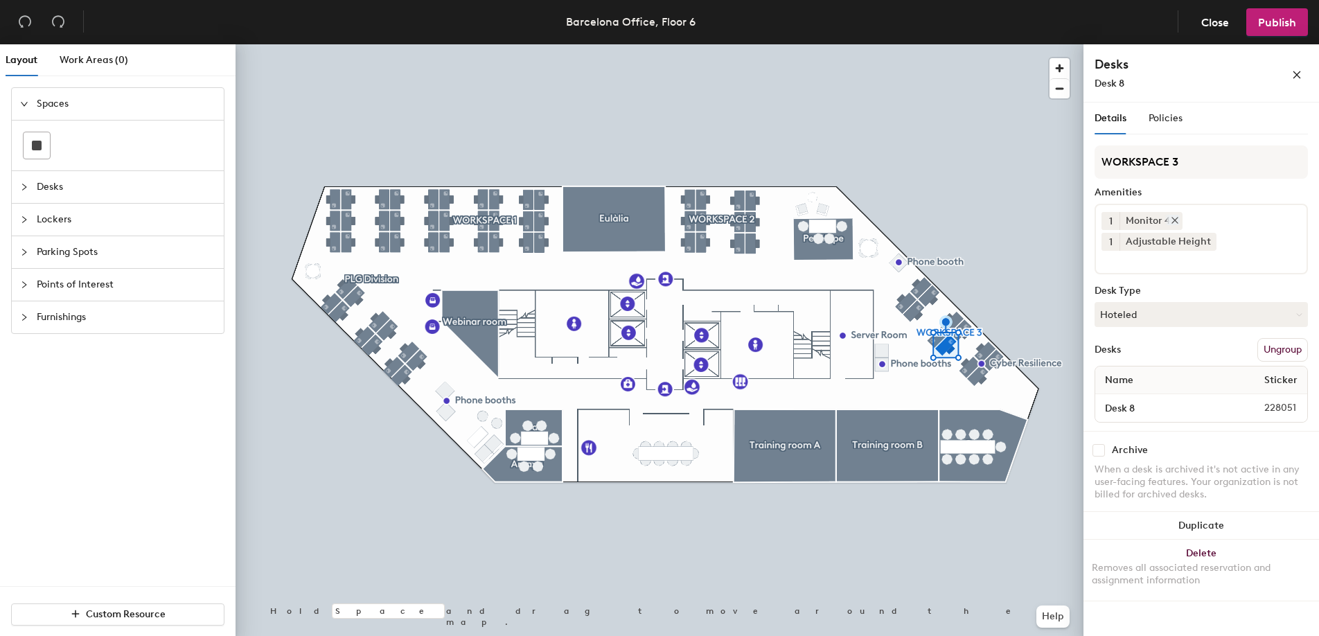
click at [1174, 219] on icon at bounding box center [1175, 220] width 6 height 6
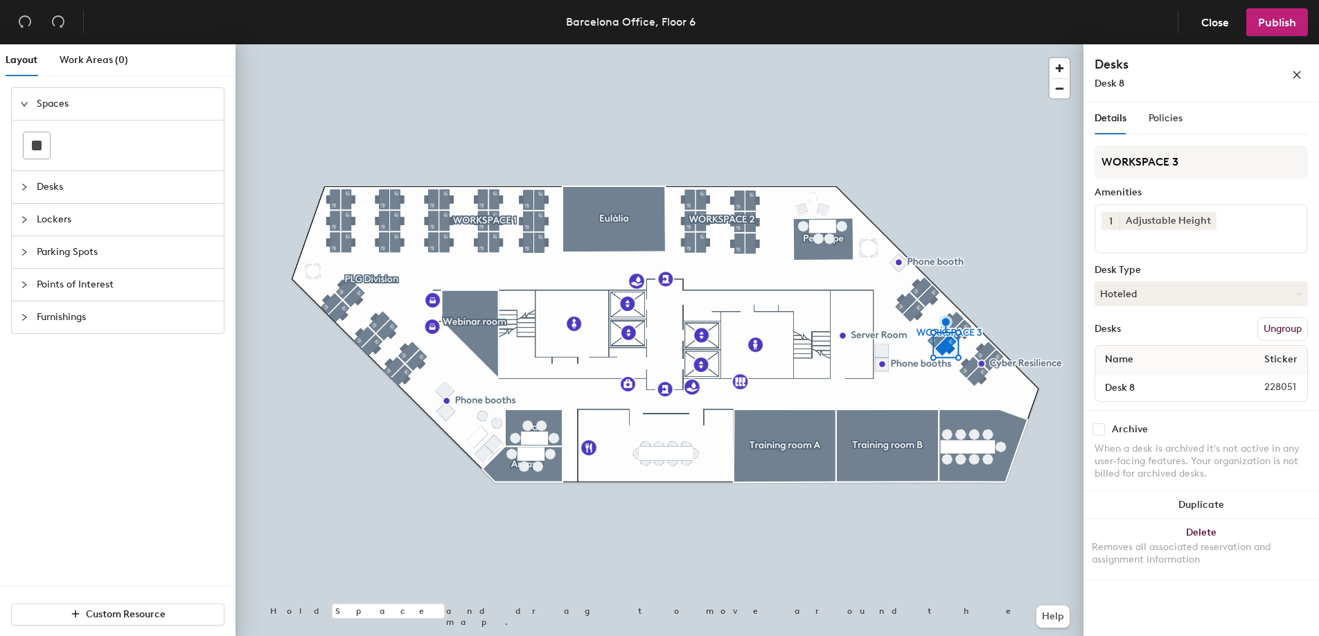
click at [1242, 232] on div "1 Adjustable Height" at bounding box center [1200, 229] width 213 height 50
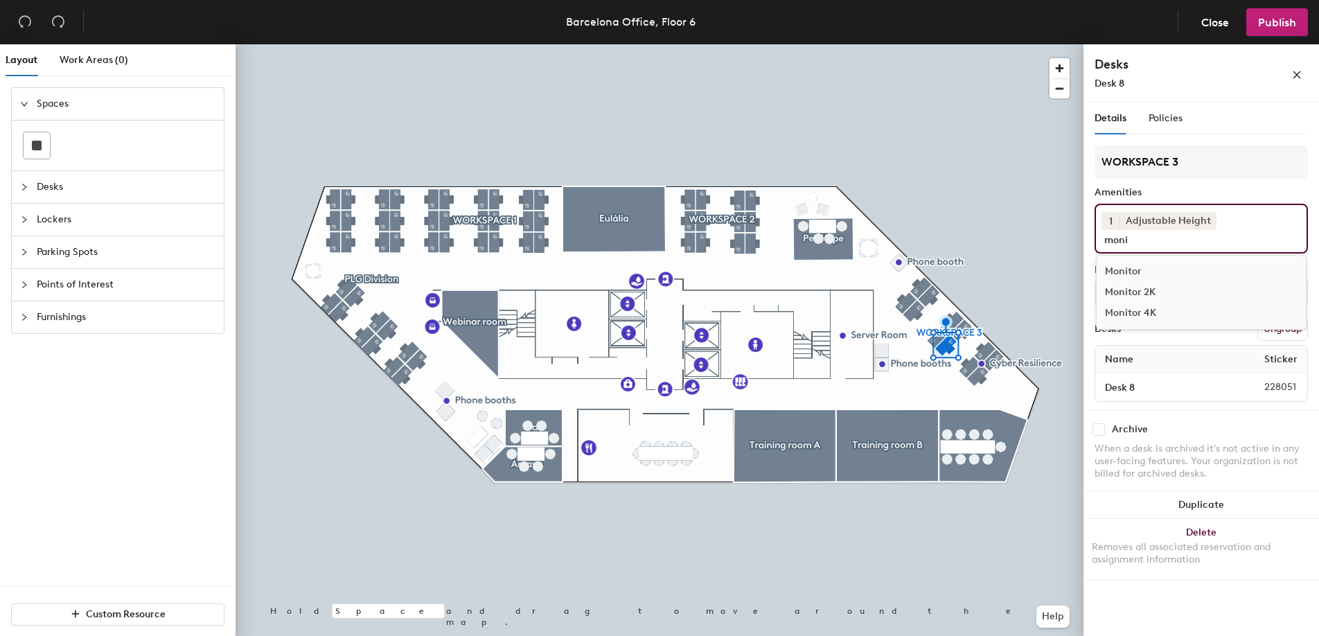
type input "moni"
click at [1129, 292] on div "Monitor 2K" at bounding box center [1200, 292] width 209 height 21
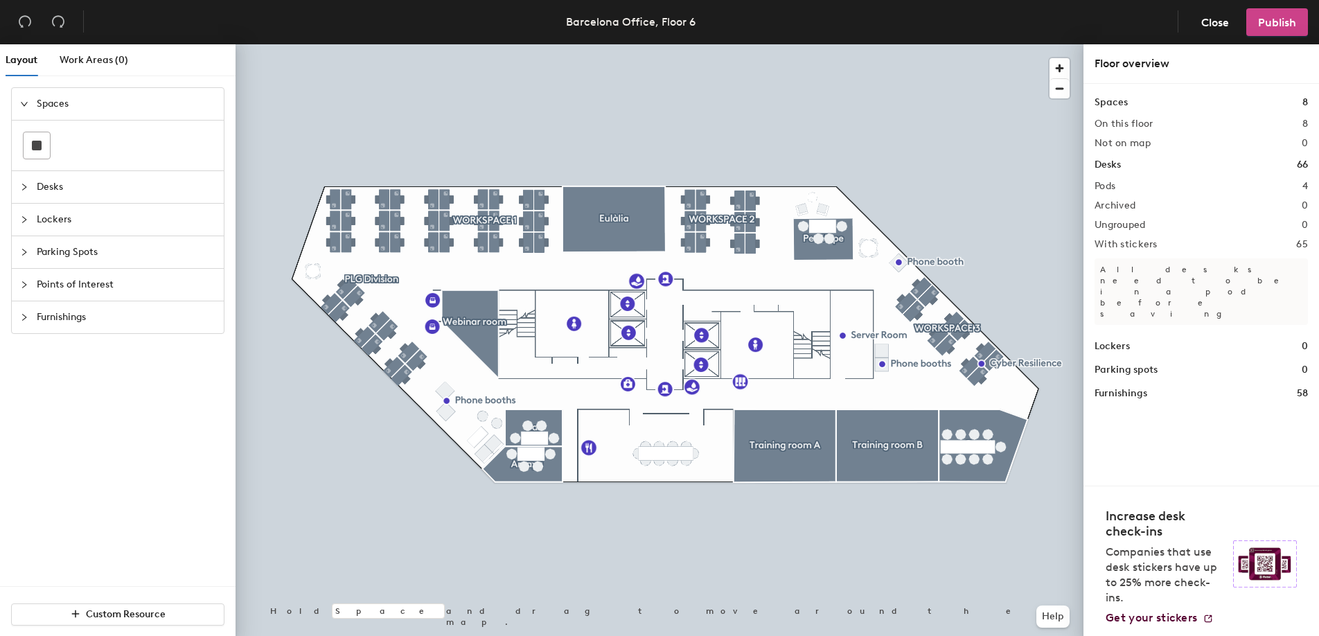
click at [1285, 24] on span "Publish" at bounding box center [1277, 22] width 38 height 13
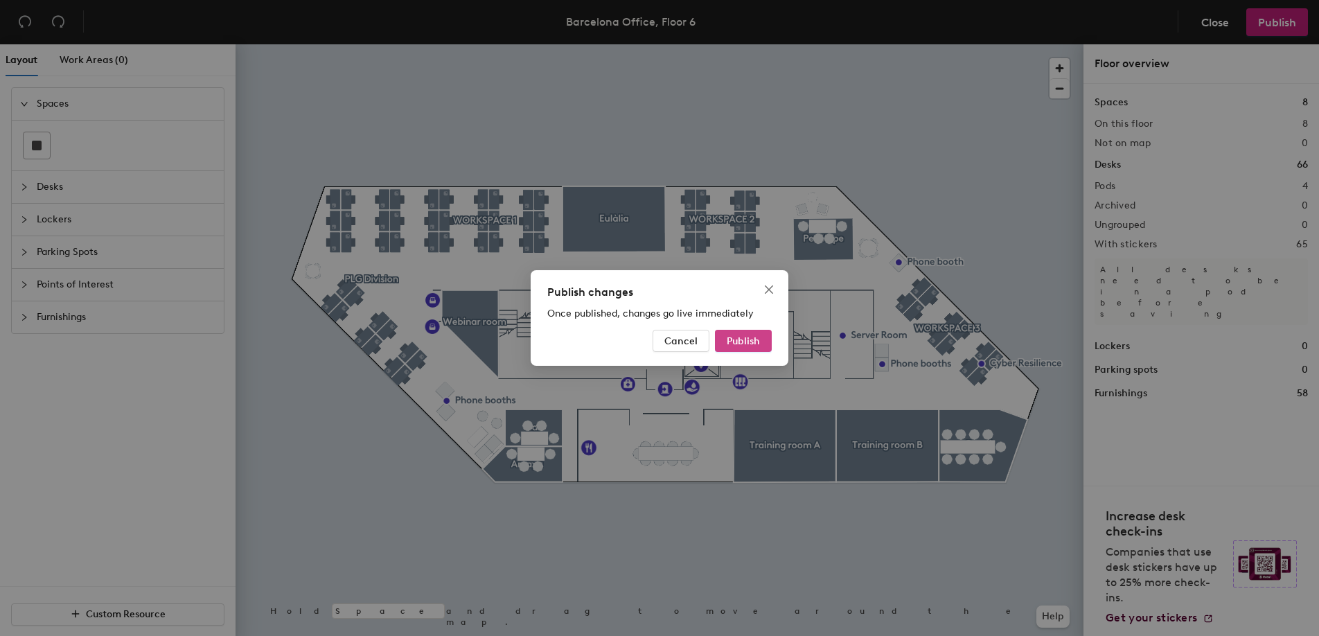
click at [750, 335] on span "Publish" at bounding box center [742, 341] width 33 height 12
